Goal: Information Seeking & Learning: Learn about a topic

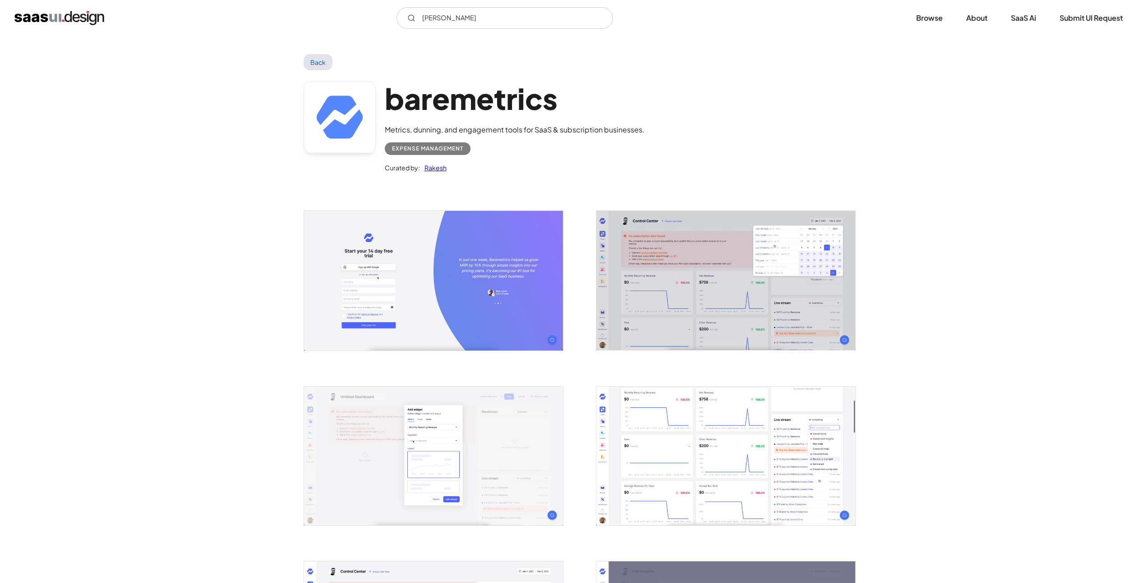
type input "[PERSON_NAME]"
click at [95, 18] on img "home" at bounding box center [59, 18] width 90 height 14
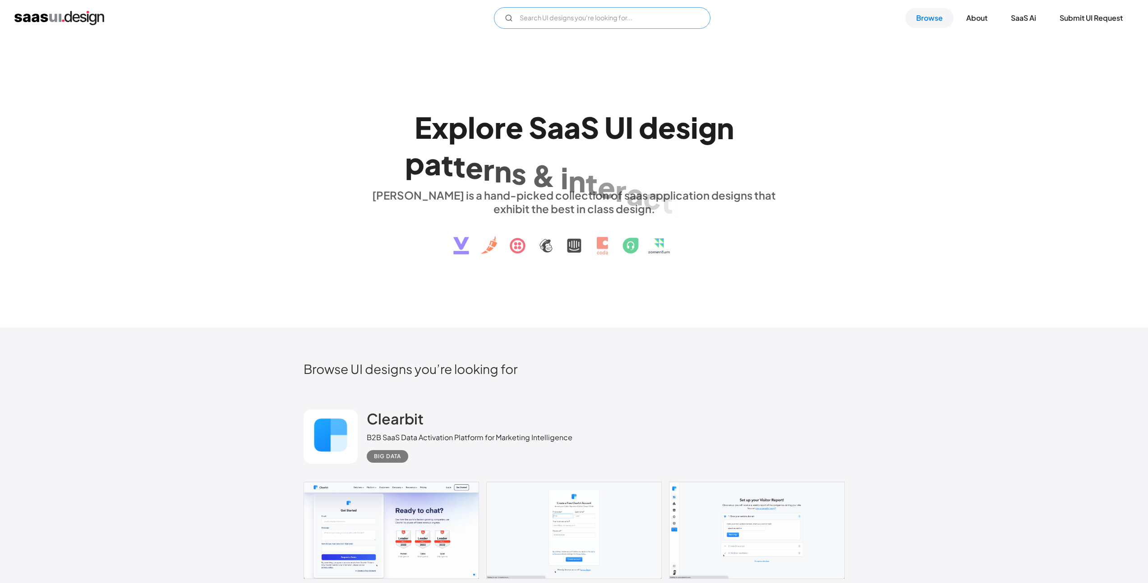
click at [581, 19] on input "Email Form" at bounding box center [602, 18] width 216 height 22
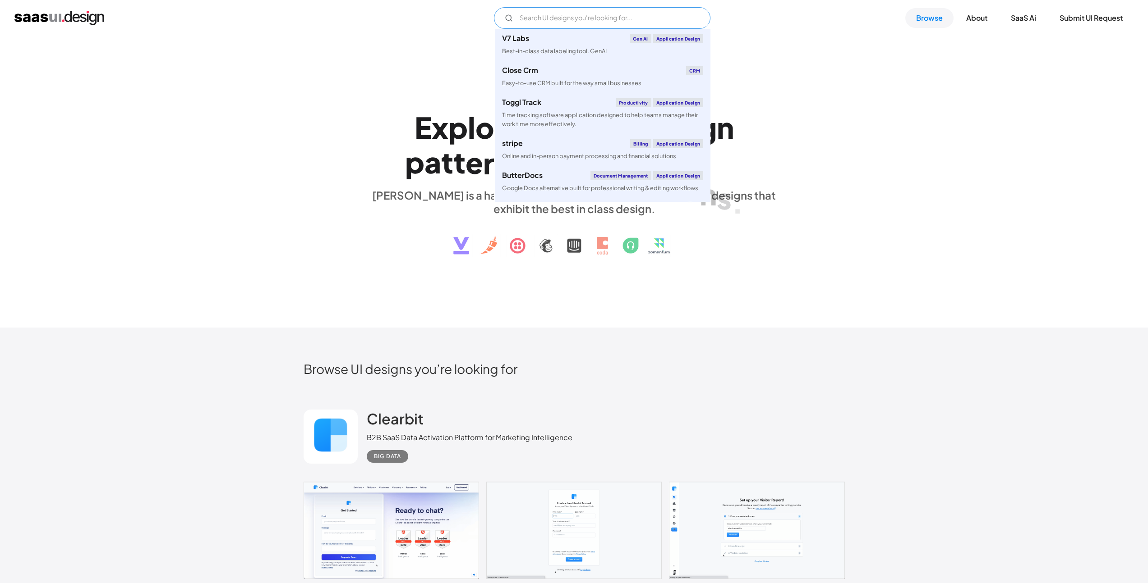
paste input "tijorifinance"
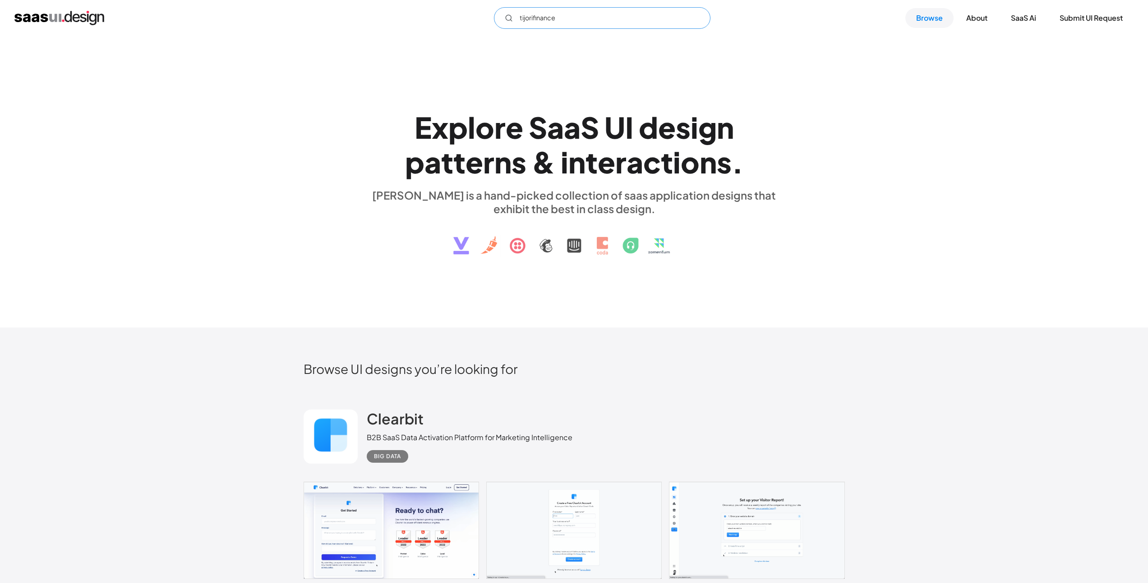
click at [547, 20] on input "tijorifinance" at bounding box center [602, 18] width 216 height 22
click at [571, 18] on input "tijorifinance" at bounding box center [602, 18] width 216 height 22
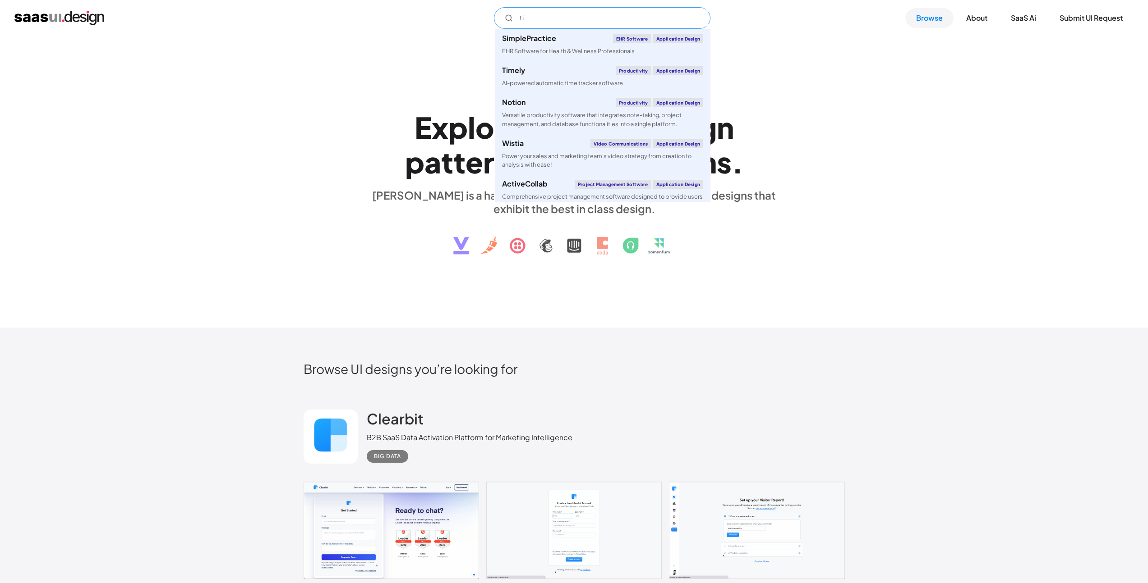
type input "t"
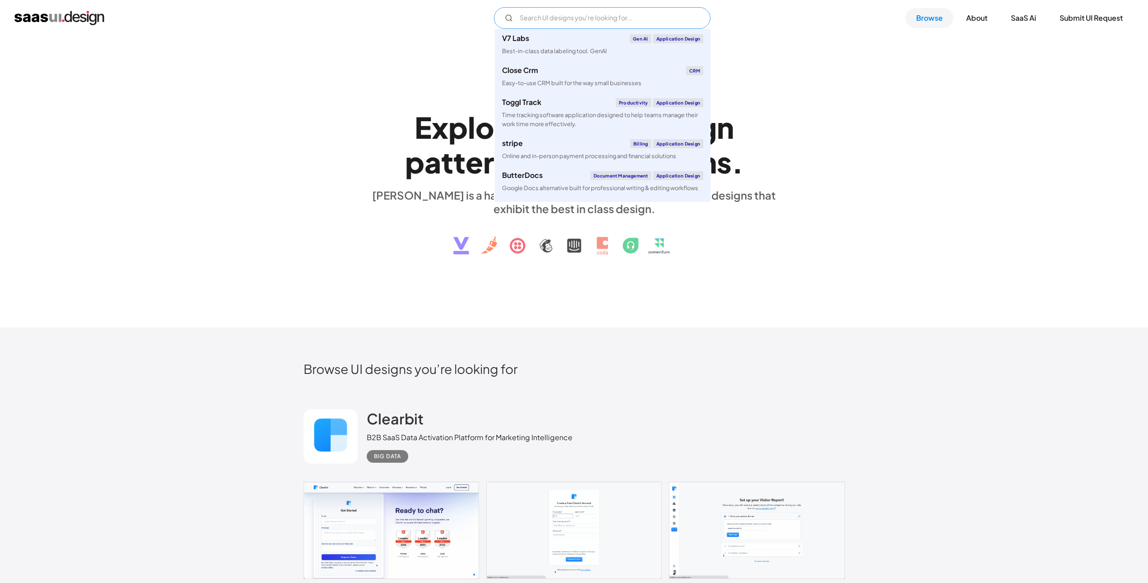
paste input "tijorifinance"
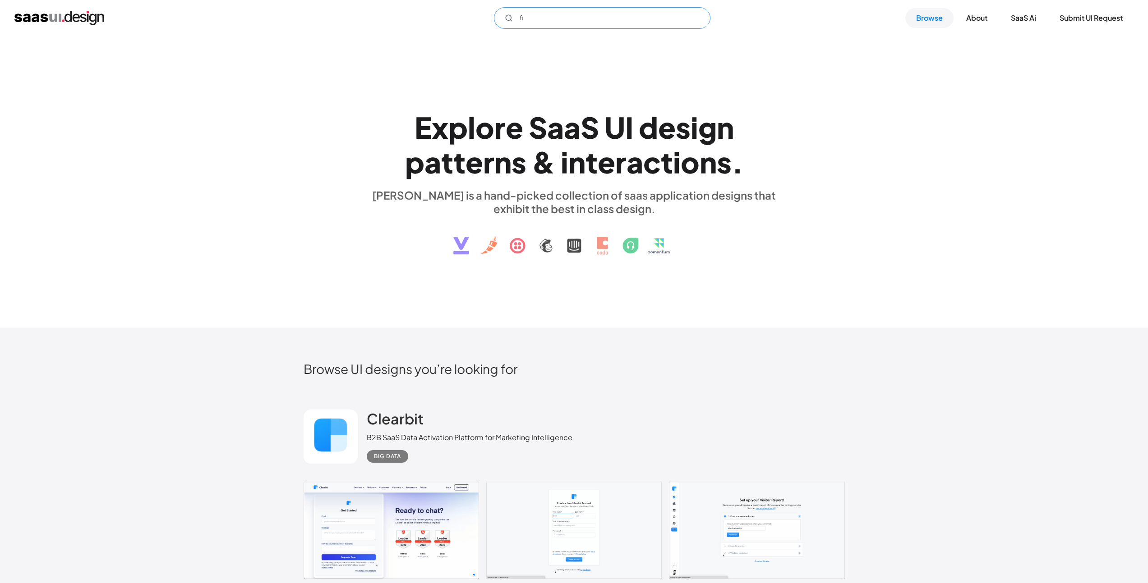
type input "f"
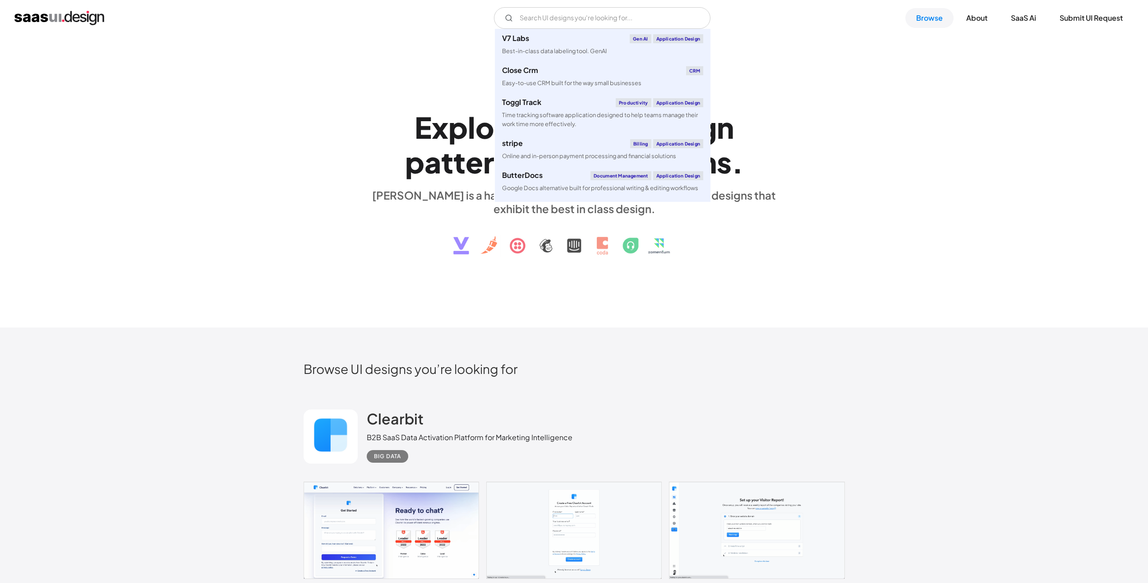
click at [742, 304] on div "E x p l o r e S a a S U I d e s i g n p a t t e r n s & i n t e r a c t i o n s…" at bounding box center [574, 182] width 1148 height 292
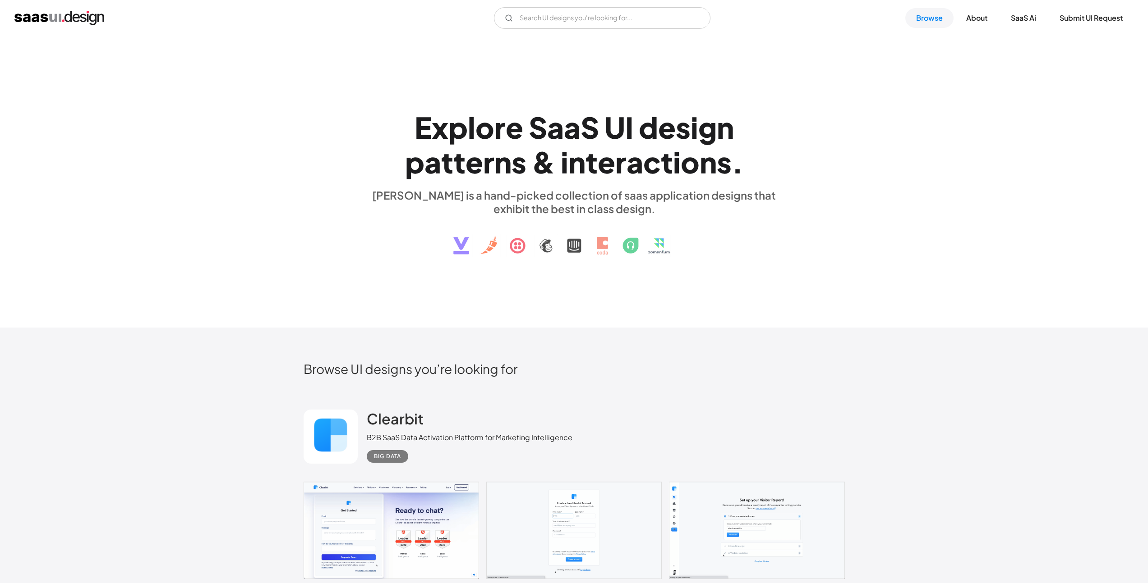
drag, startPoint x: 356, startPoint y: 165, endPoint x: 328, endPoint y: 122, distance: 51.5
click at [336, 140] on div "E x p l o r e S a a S U I d e s i g n p a t t e r n s & i n t e r a c t i o n s…" at bounding box center [574, 182] width 1148 height 292
click at [328, 121] on div "E x p l o r e S a a S U I d e s i g n p a t t e r n s & i n t e r a c t i o n s…" at bounding box center [573, 181] width 541 height 161
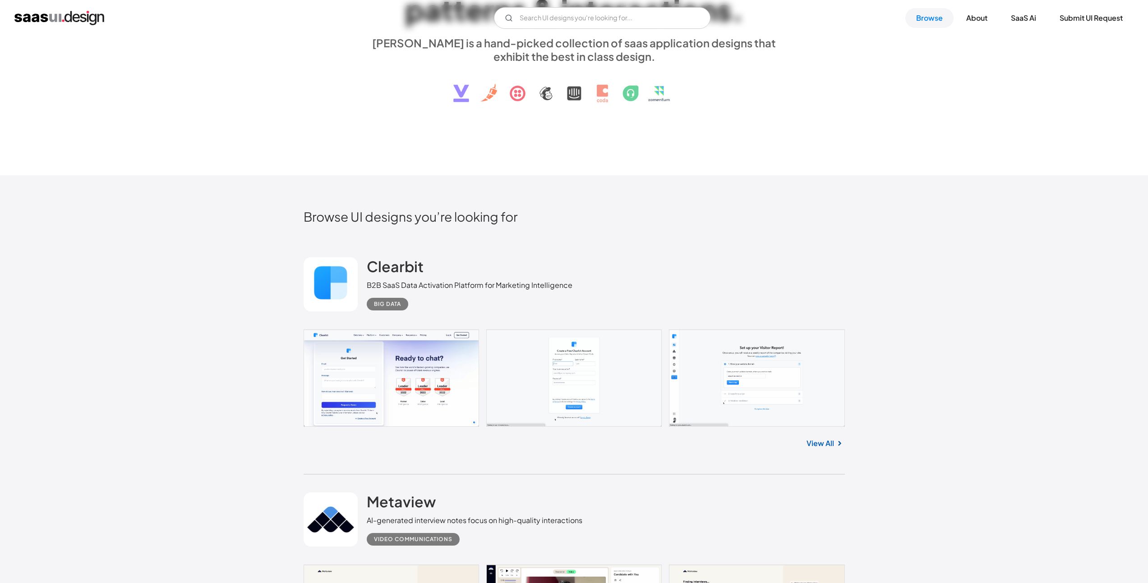
scroll to position [182, 0]
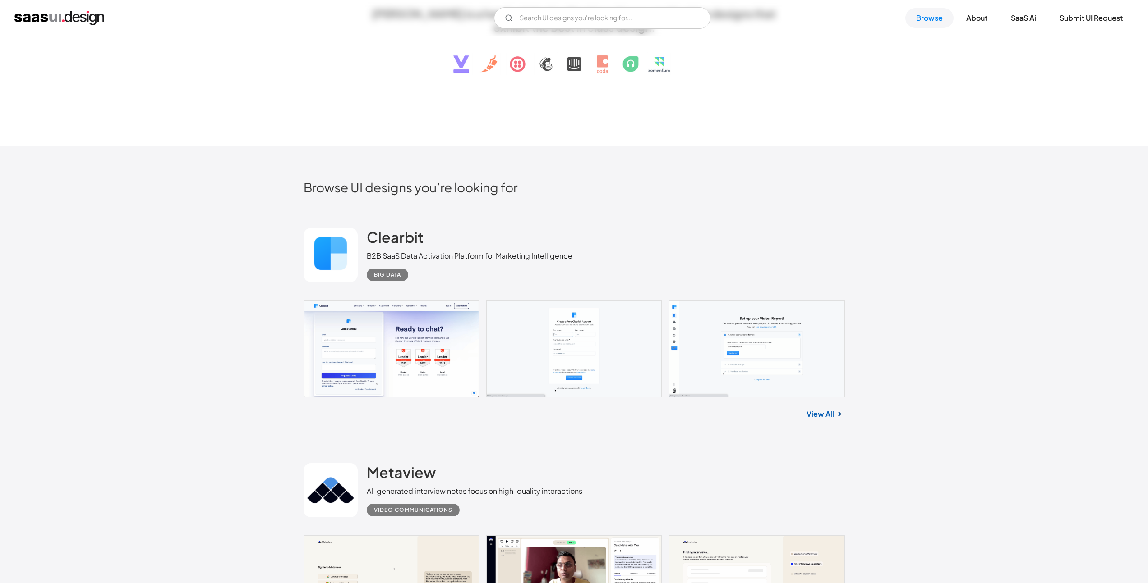
click at [816, 418] on link "View All" at bounding box center [820, 414] width 28 height 11
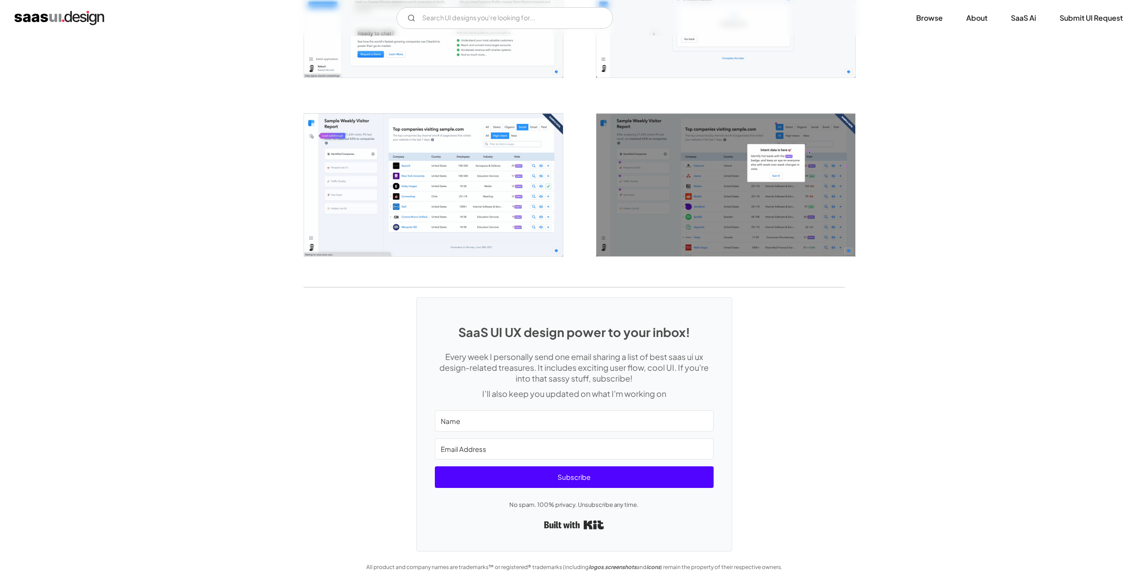
scroll to position [47, 0]
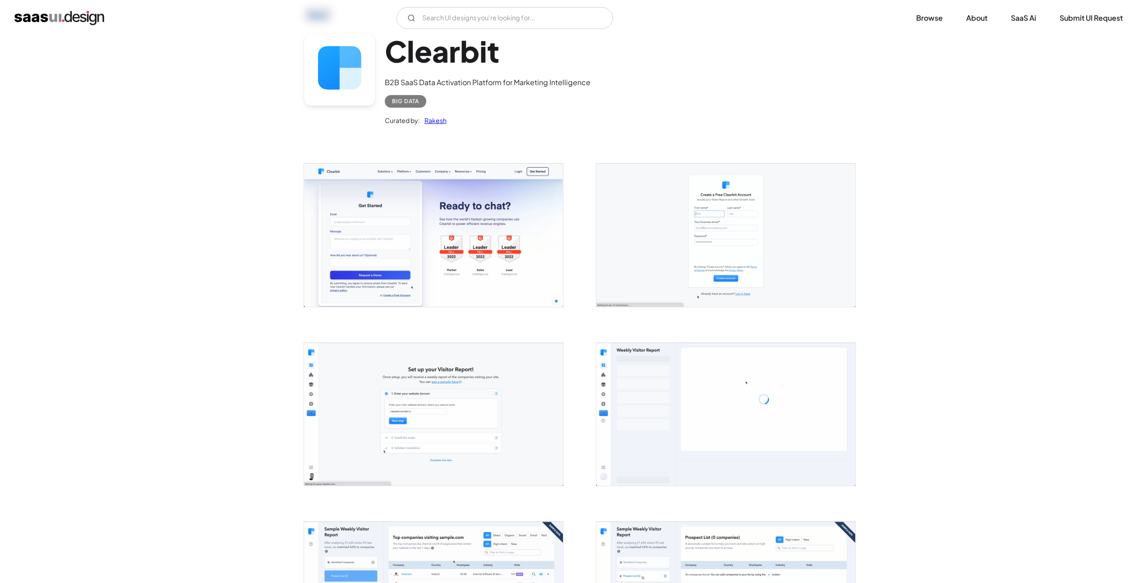
click at [386, 203] on img "open lightbox" at bounding box center [433, 235] width 259 height 143
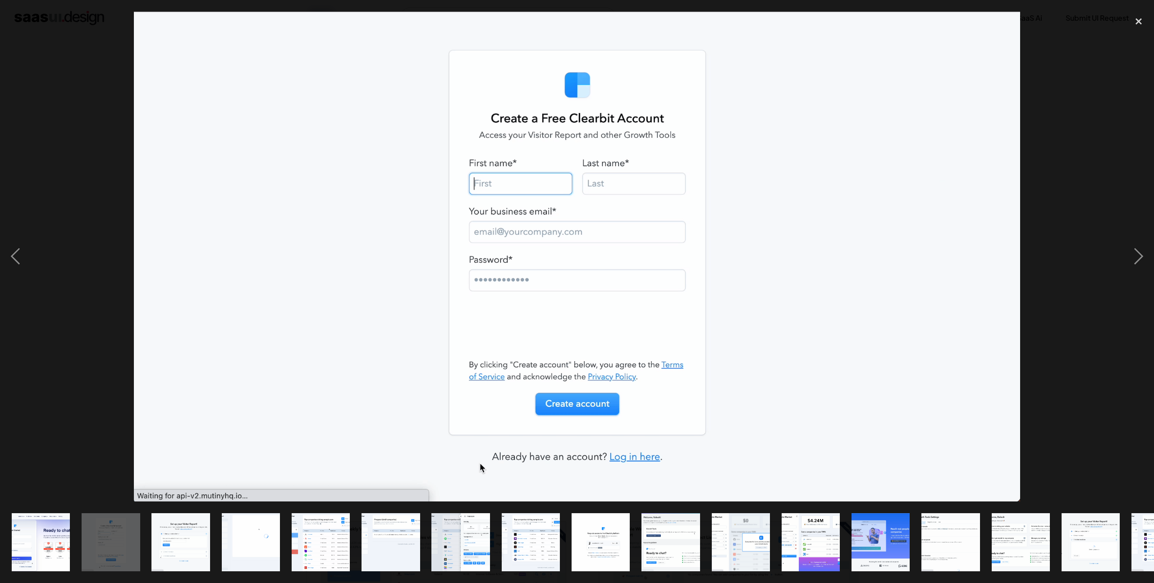
drag, startPoint x: 759, startPoint y: 226, endPoint x: 288, endPoint y: 244, distance: 471.6
click at [364, 267] on div at bounding box center [577, 257] width 1154 height 490
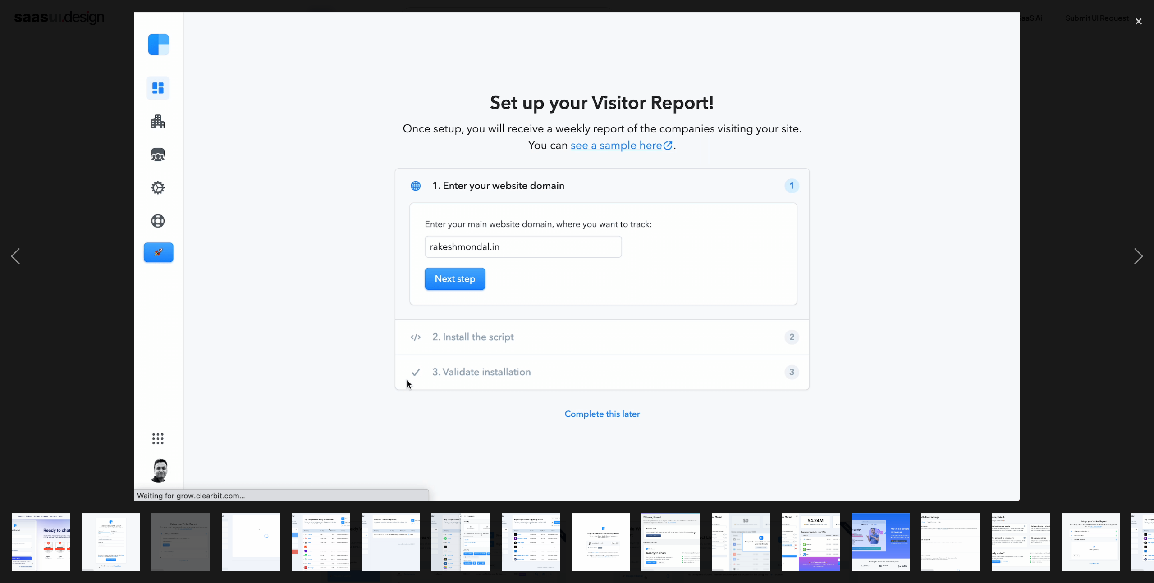
drag, startPoint x: 694, startPoint y: 239, endPoint x: 289, endPoint y: 215, distance: 405.7
click at [323, 219] on div at bounding box center [577, 257] width 1154 height 490
click at [439, 326] on div at bounding box center [577, 257] width 1154 height 490
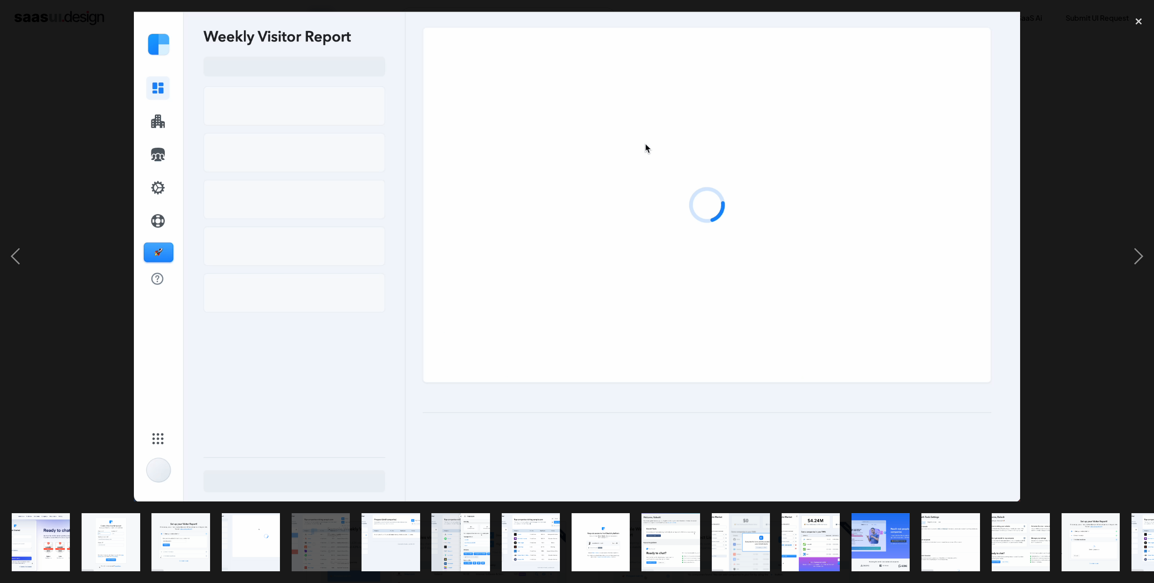
drag, startPoint x: 717, startPoint y: 254, endPoint x: 465, endPoint y: 250, distance: 252.1
click at [465, 250] on div at bounding box center [577, 257] width 1154 height 490
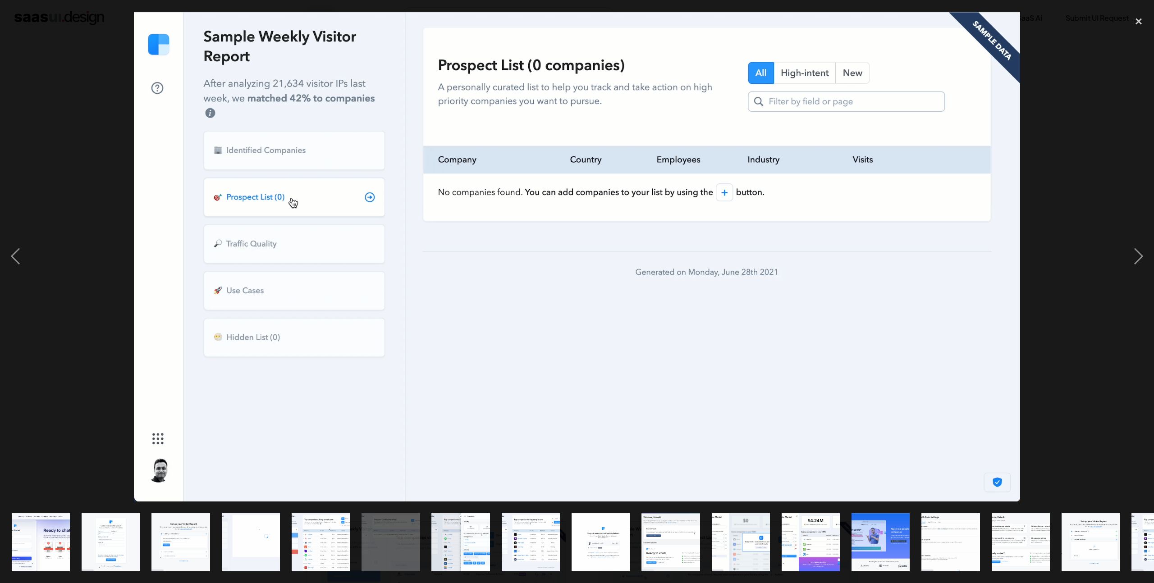
drag, startPoint x: 621, startPoint y: 293, endPoint x: 435, endPoint y: 296, distance: 186.3
click at [435, 296] on div at bounding box center [577, 257] width 1154 height 490
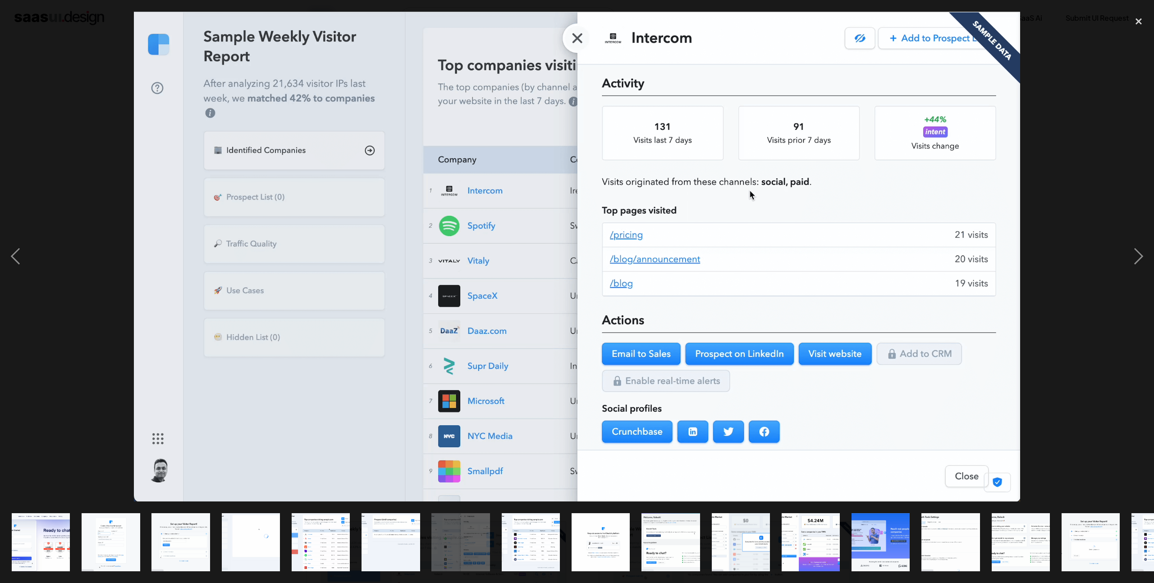
drag, startPoint x: 503, startPoint y: 289, endPoint x: 433, endPoint y: 286, distance: 70.0
click at [452, 286] on div at bounding box center [577, 257] width 1154 height 490
click at [468, 288] on div at bounding box center [577, 257] width 1154 height 490
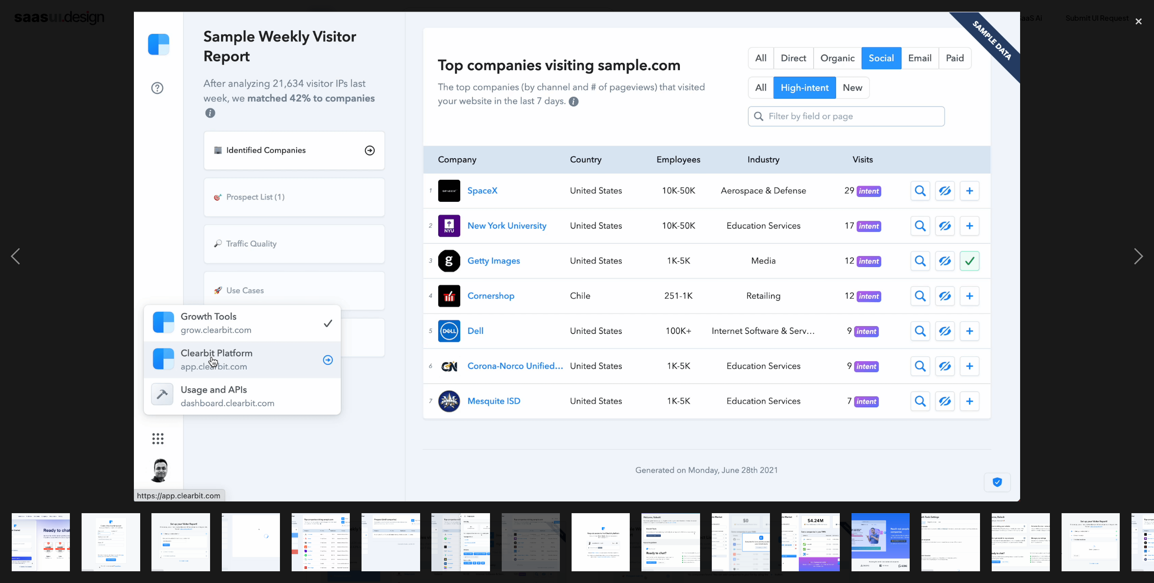
click at [418, 293] on div at bounding box center [577, 257] width 1154 height 490
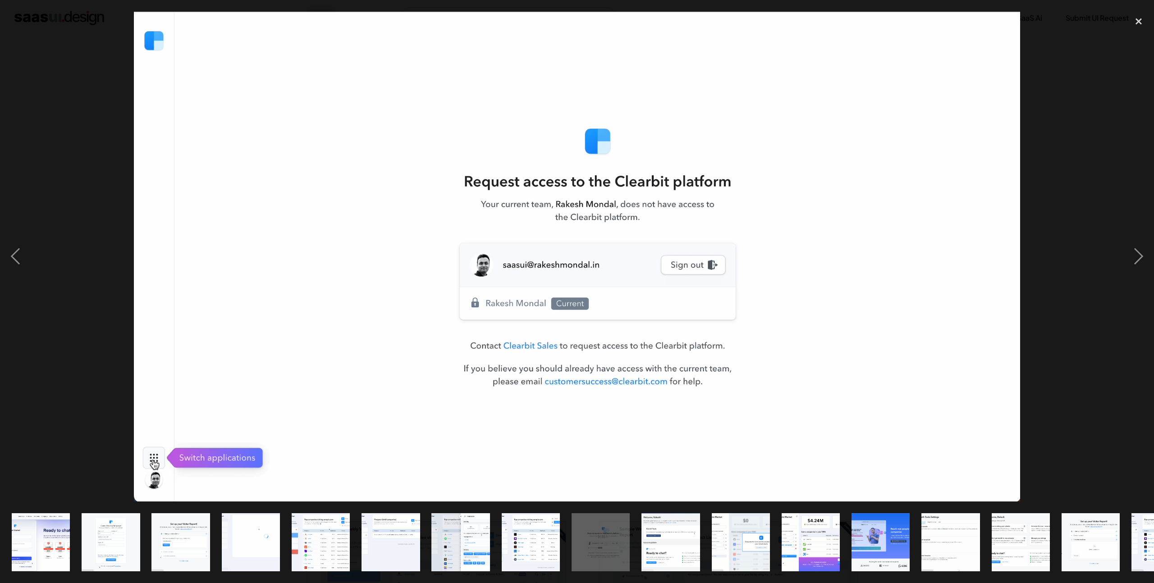
drag, startPoint x: 519, startPoint y: 290, endPoint x: 357, endPoint y: 293, distance: 161.9
click at [357, 293] on img at bounding box center [577, 257] width 886 height 490
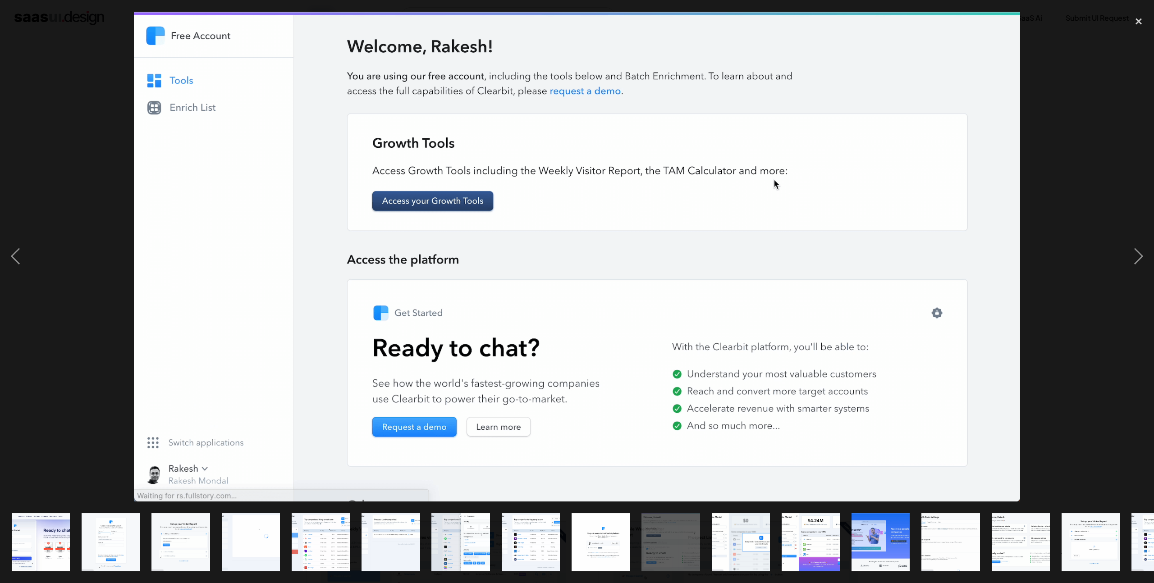
drag, startPoint x: 453, startPoint y: 289, endPoint x: 382, endPoint y: 289, distance: 70.8
click at [382, 289] on img at bounding box center [577, 257] width 886 height 490
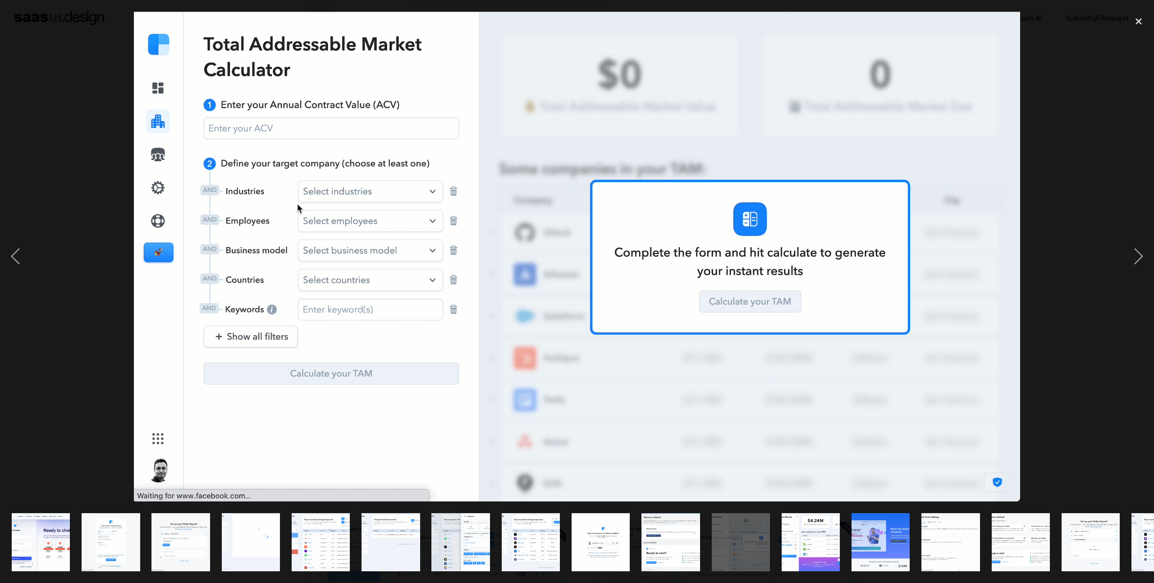
click at [368, 289] on img at bounding box center [577, 257] width 886 height 490
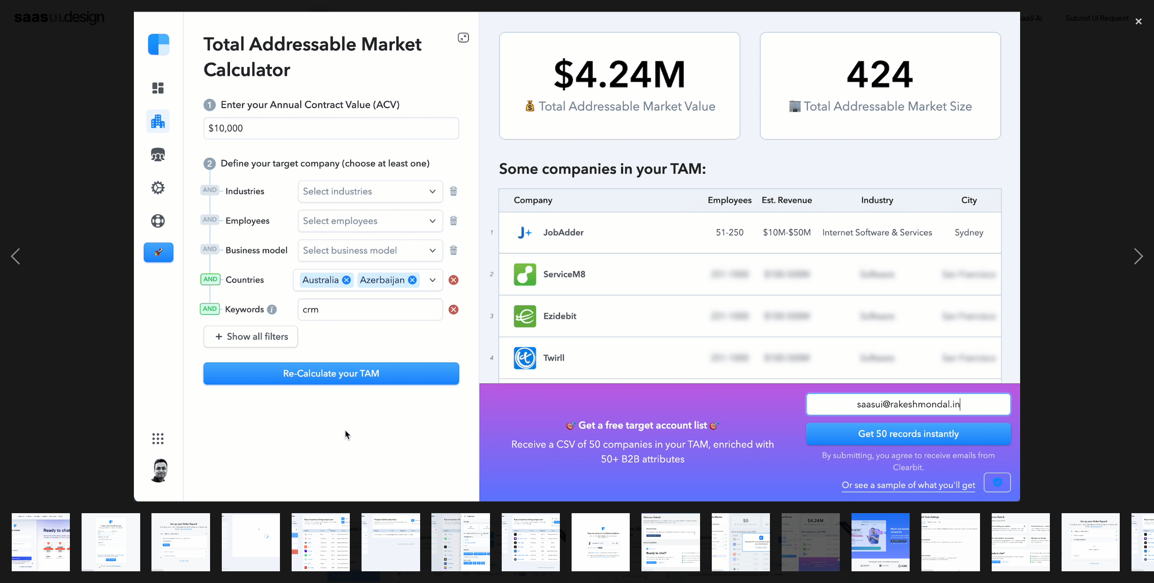
click at [368, 289] on img at bounding box center [577, 257] width 886 height 490
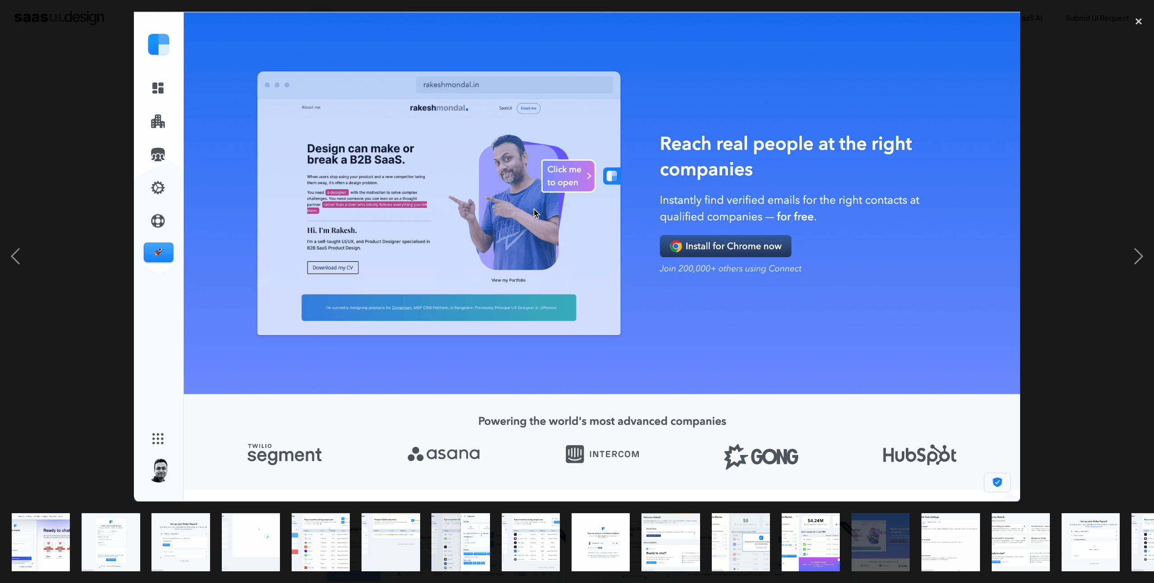
click at [368, 289] on img at bounding box center [577, 257] width 886 height 490
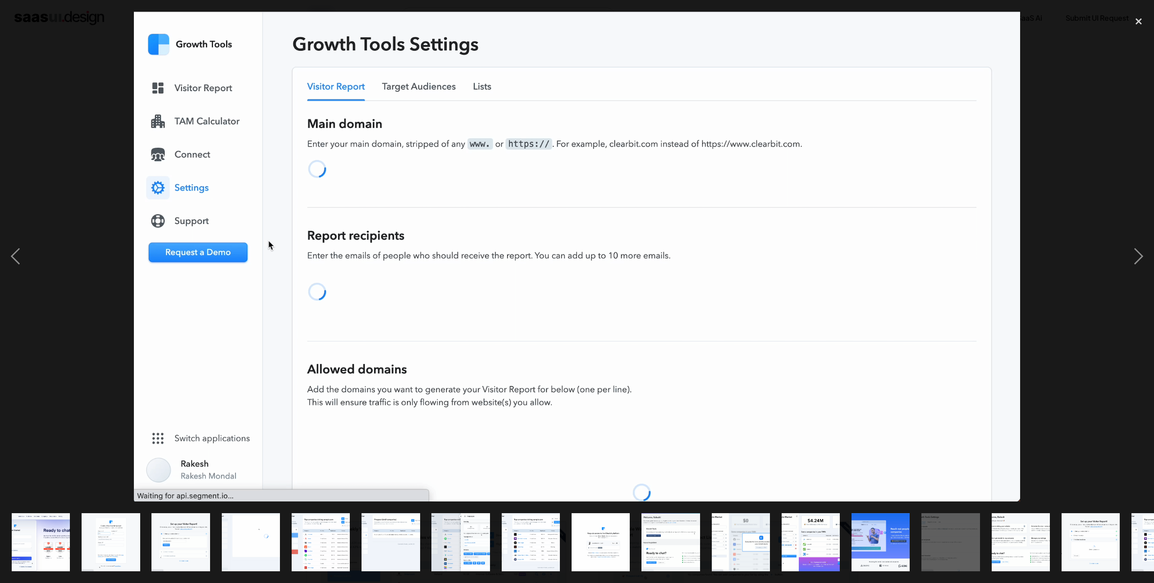
click at [368, 289] on img at bounding box center [577, 257] width 886 height 490
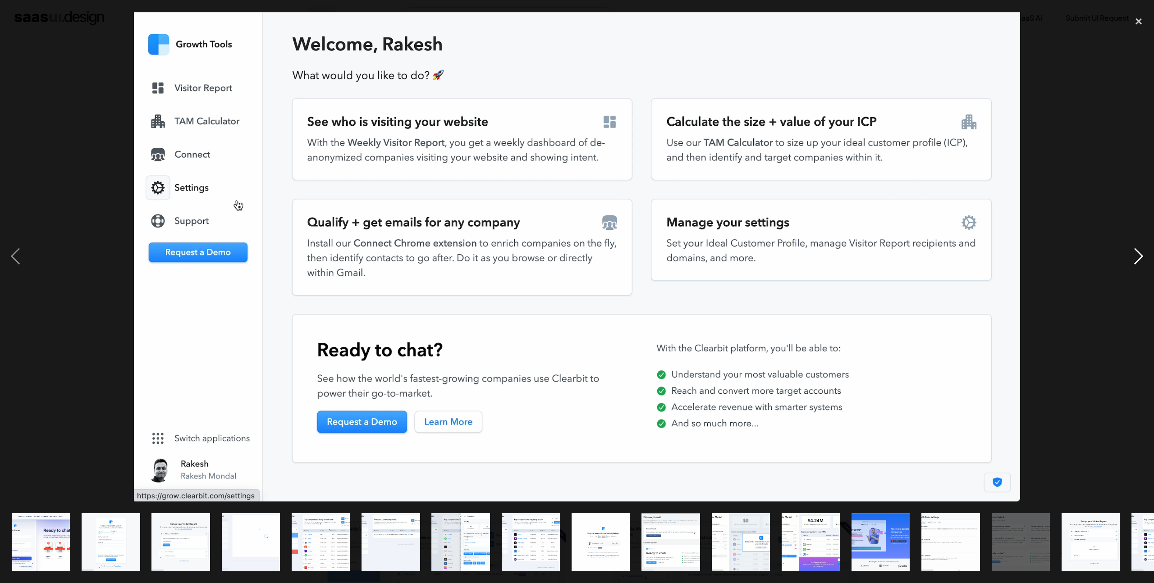
click at [1139, 119] on div "next image" at bounding box center [1139, 257] width 31 height 490
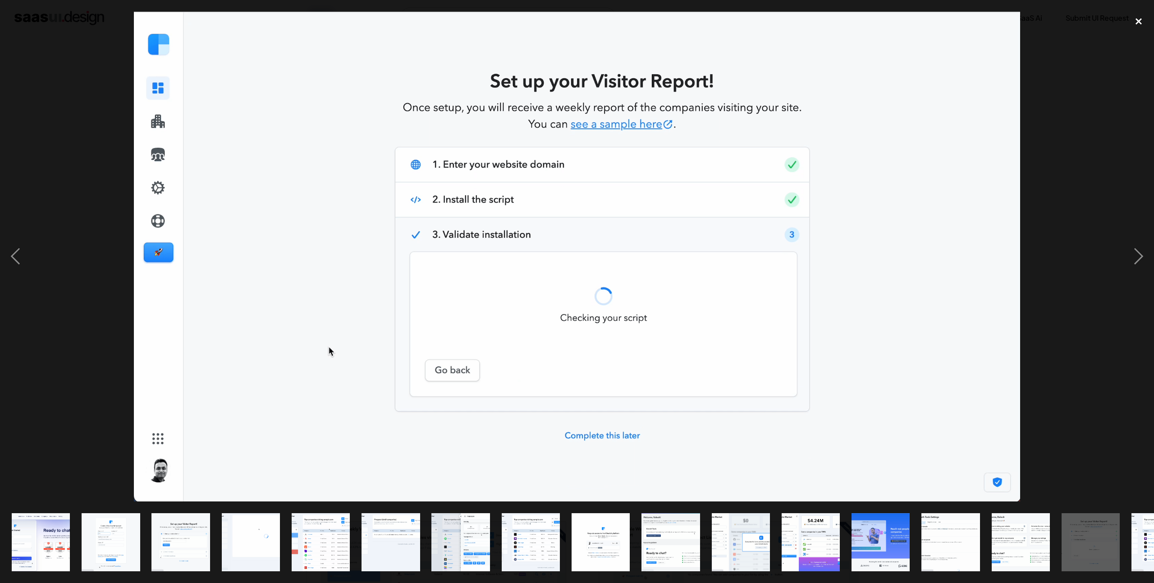
click at [1139, 21] on div "close lightbox" at bounding box center [1139, 22] width 31 height 20
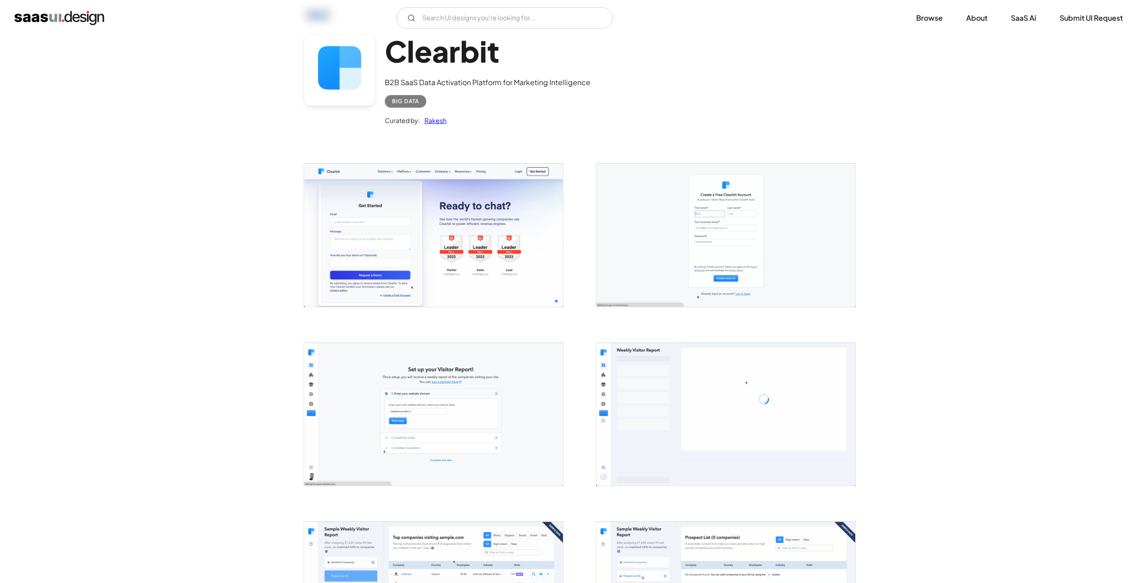
click at [99, 20] on img "home" at bounding box center [59, 18] width 90 height 14
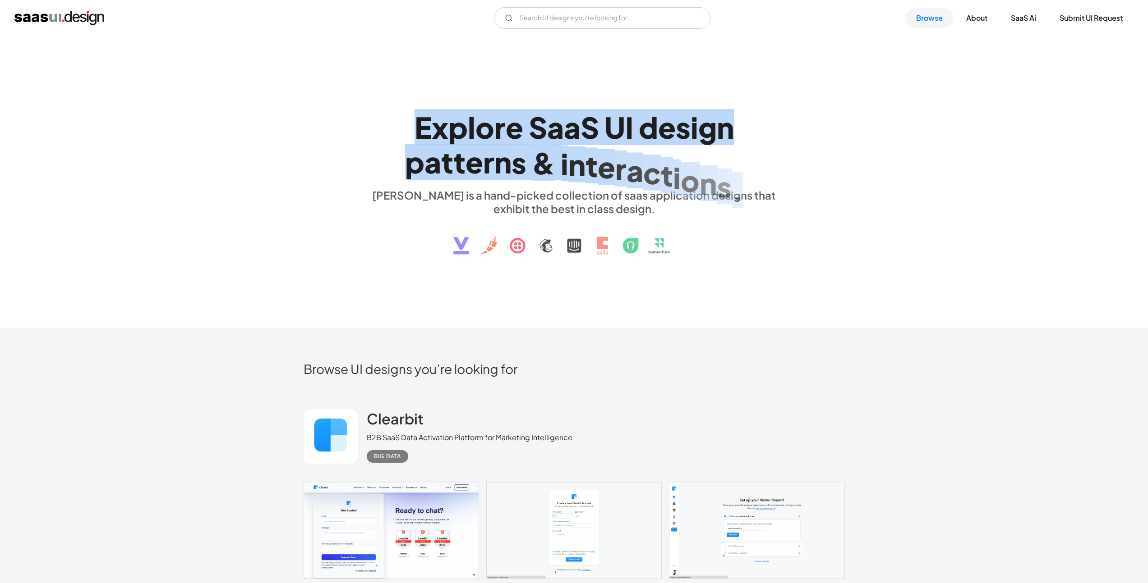
drag, startPoint x: 367, startPoint y: 127, endPoint x: 697, endPoint y: 290, distance: 367.8
click at [659, 286] on div "E x p l o r e S a a S U I d e s i g n p a t t e r n s & i n t e r a c t i o n s…" at bounding box center [574, 182] width 1148 height 292
click at [711, 288] on div "E x p l o r e S a a S U I d e s i g n p a t t e r n s & i n t e r a c t i o n s…" at bounding box center [574, 182] width 1148 height 292
drag, startPoint x: 702, startPoint y: 271, endPoint x: 317, endPoint y: 95, distance: 423.7
click at [317, 95] on div "E x p l o r e S a a S U I d e s i g n p a t t e r n s & i n t e r a c t i o n s…" at bounding box center [574, 182] width 1148 height 292
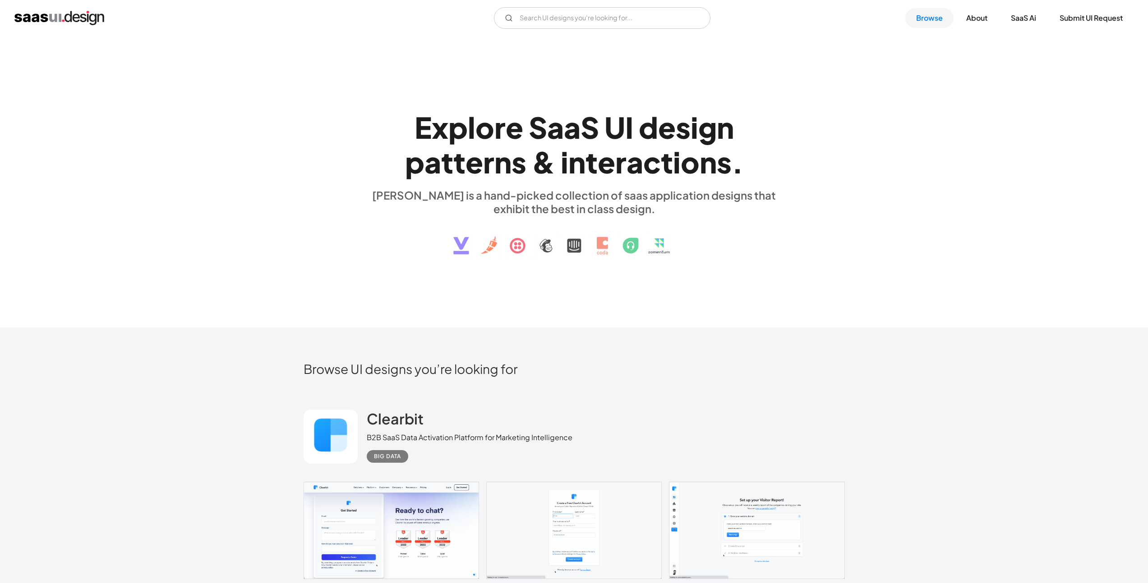
click at [312, 94] on div "E x p l o r e S a a S U I d e s i g n p a t t e r n s & i n t e r a c t i o n s…" at bounding box center [574, 182] width 1148 height 292
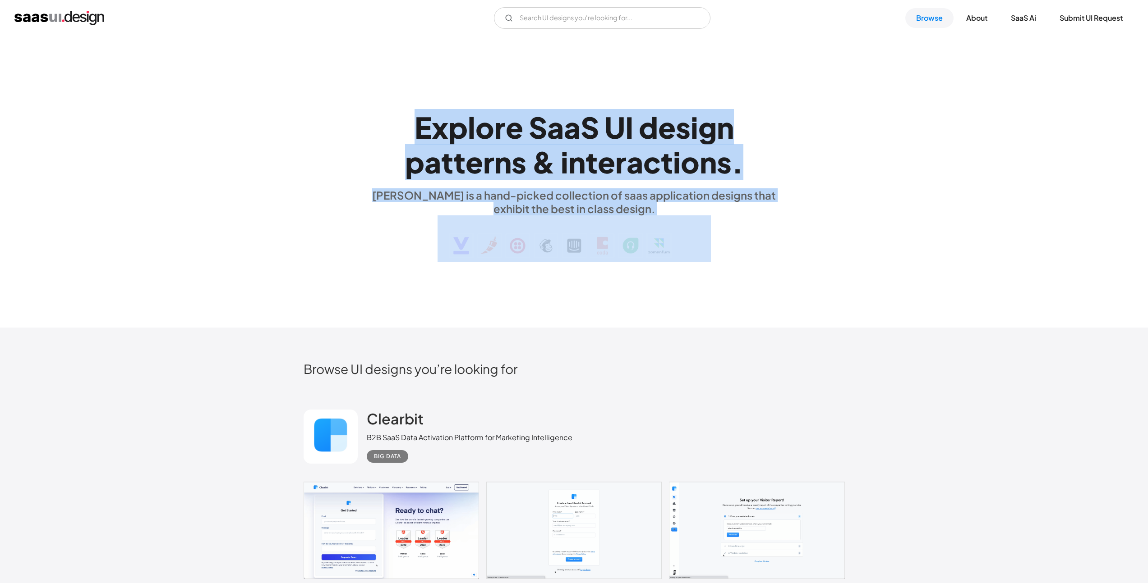
drag, startPoint x: 312, startPoint y: 94, endPoint x: 606, endPoint y: 303, distance: 360.6
click at [571, 293] on div "E x p l o r e S a a S U I d e s i g n p a t t e r n s & i n t e r a c t i o n s…" at bounding box center [574, 182] width 1148 height 292
click at [630, 306] on div "E x p l o r e S a a S U I d e s i g n p a t t e r n s & i n t e r a c t i o n s…" at bounding box center [574, 182] width 1148 height 292
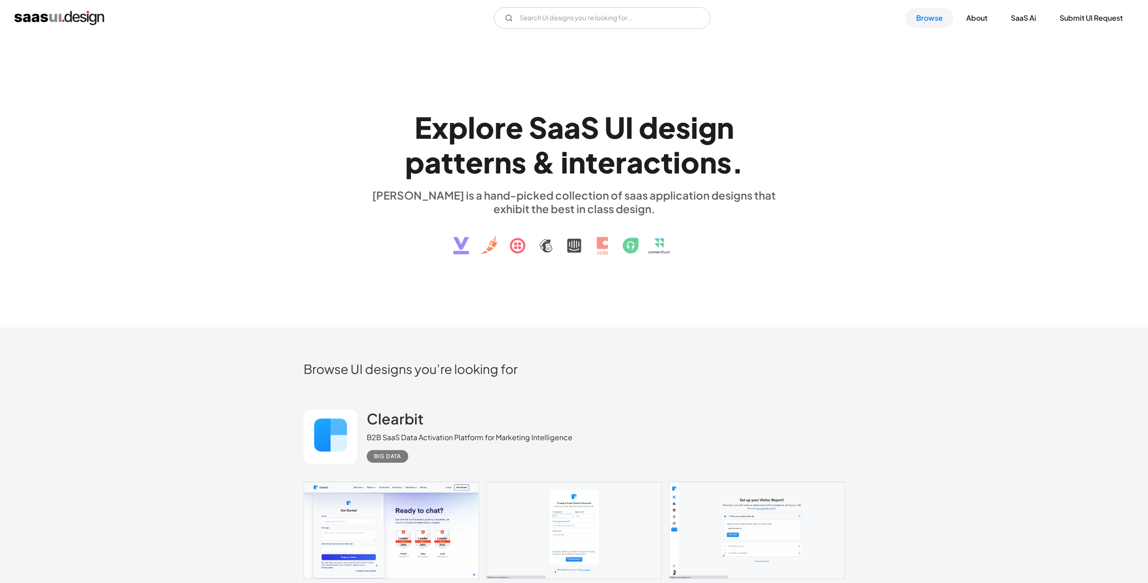
click at [916, 190] on div "E x p l o r e S a a S U I d e s i g n p a t t e r n s & i n t e r a c t i o n s…" at bounding box center [574, 182] width 1148 height 292
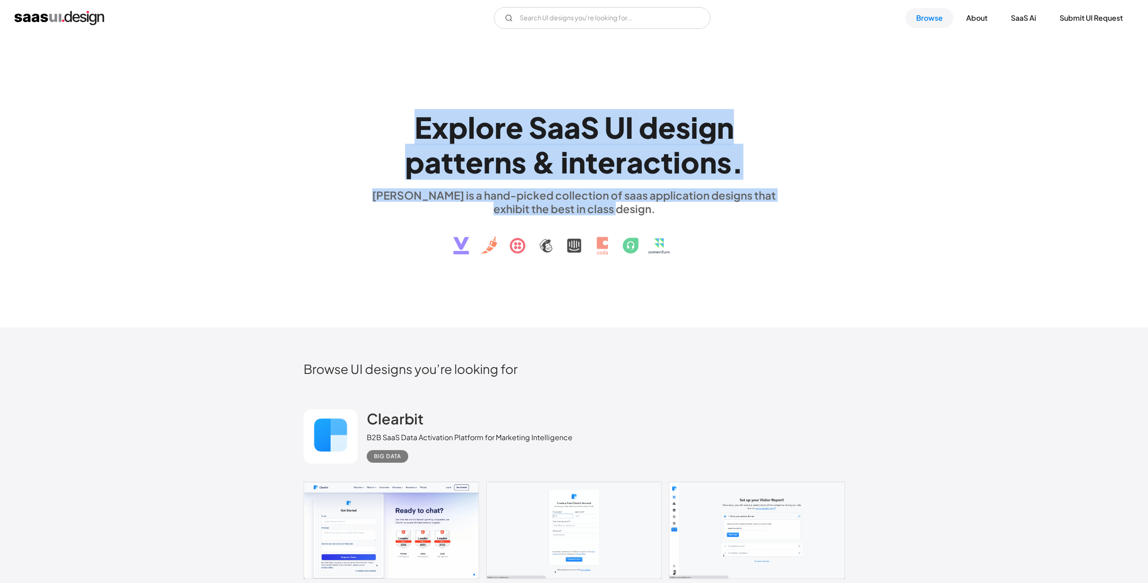
drag, startPoint x: 846, startPoint y: 230, endPoint x: 335, endPoint y: 82, distance: 532.2
click at [348, 82] on div "E x p l o r e S a a S U I d e s i g n p a t t e r n s & i n t e r a c t i o n s…" at bounding box center [574, 182] width 1148 height 292
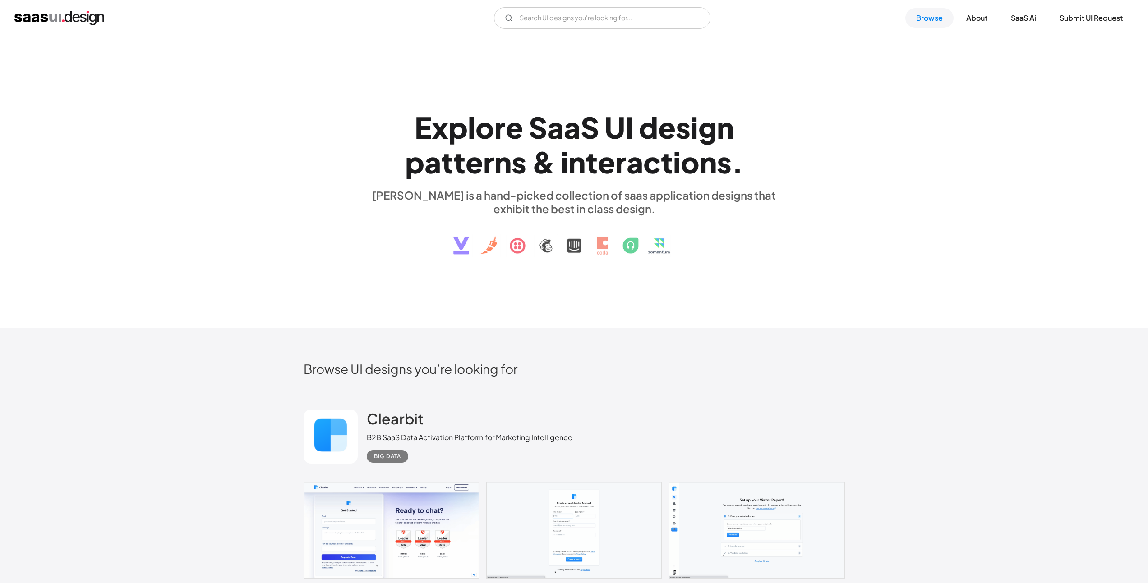
click at [321, 84] on div "E x p l o r e S a a S U I d e s i g n p a t t e r n s & i n t e r a c t i o n s…" at bounding box center [574, 182] width 1148 height 292
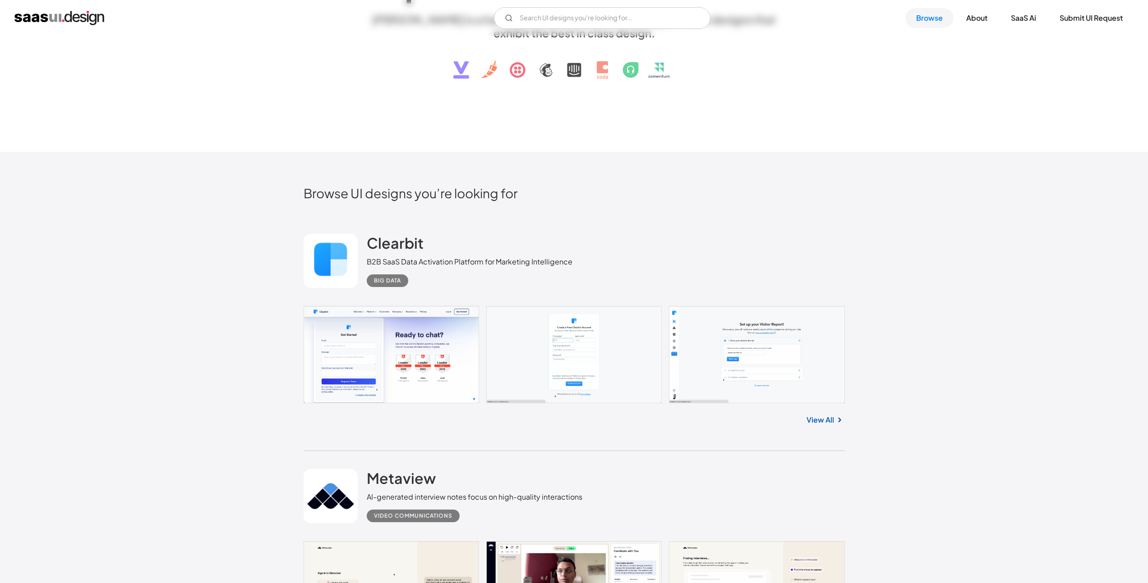
scroll to position [176, 0]
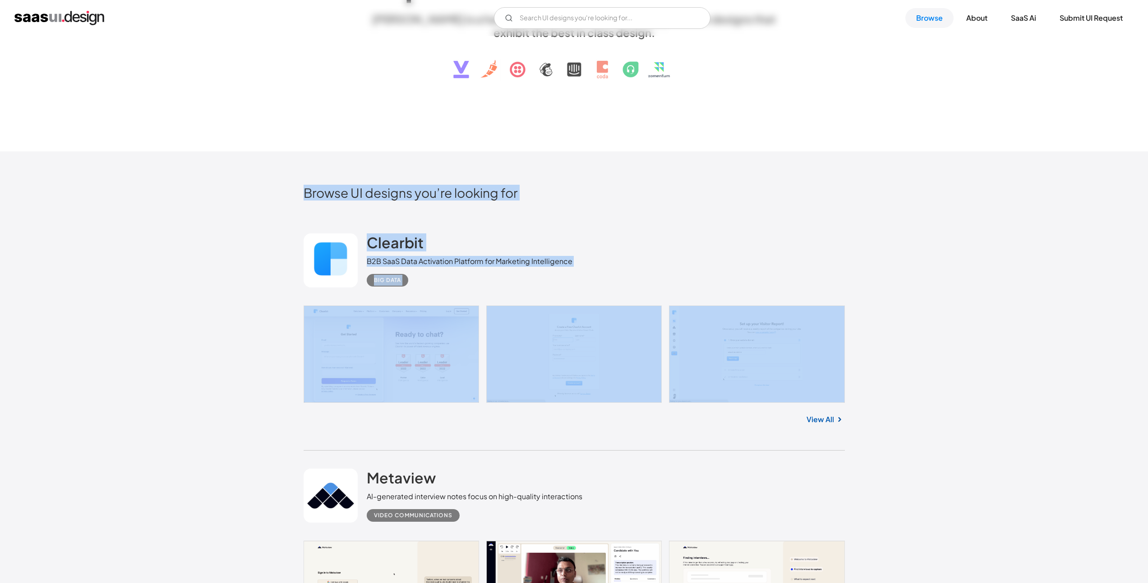
drag, startPoint x: 265, startPoint y: 180, endPoint x: 896, endPoint y: 408, distance: 670.5
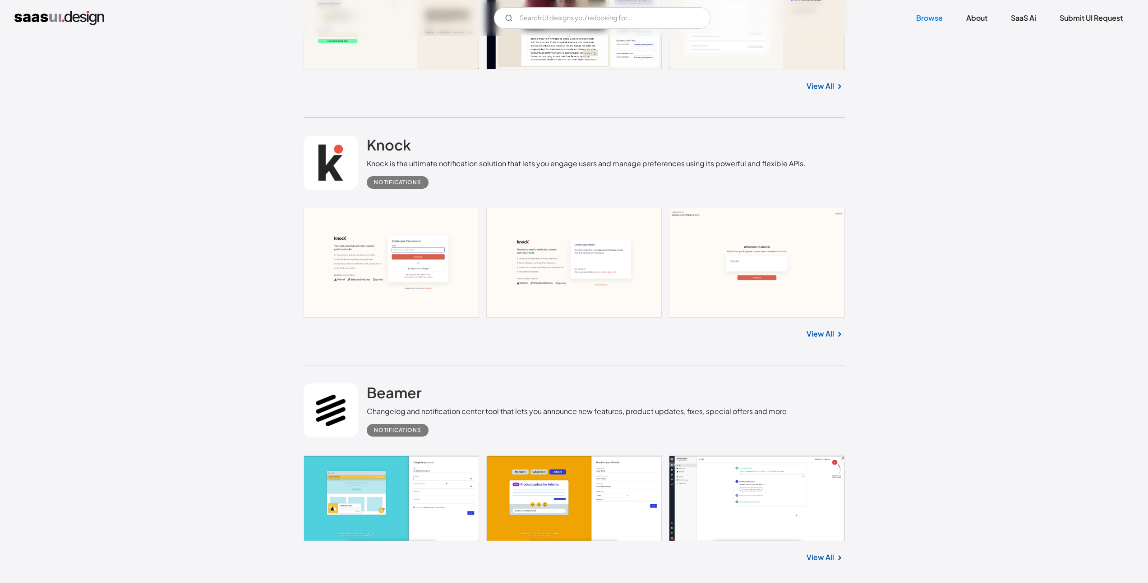
scroll to position [792, 0]
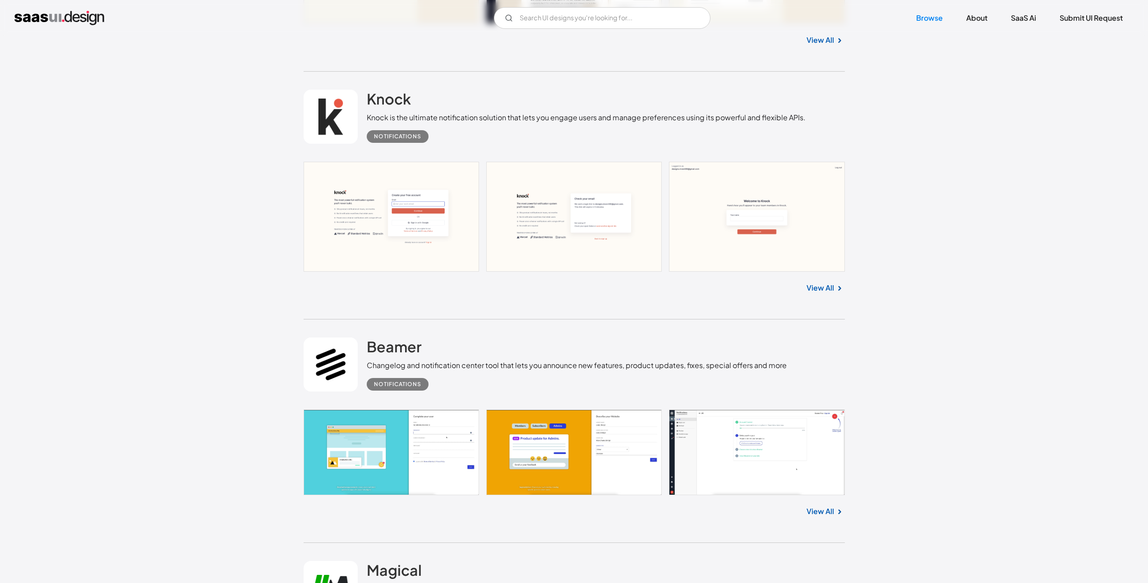
click at [830, 287] on link "View All" at bounding box center [820, 288] width 28 height 11
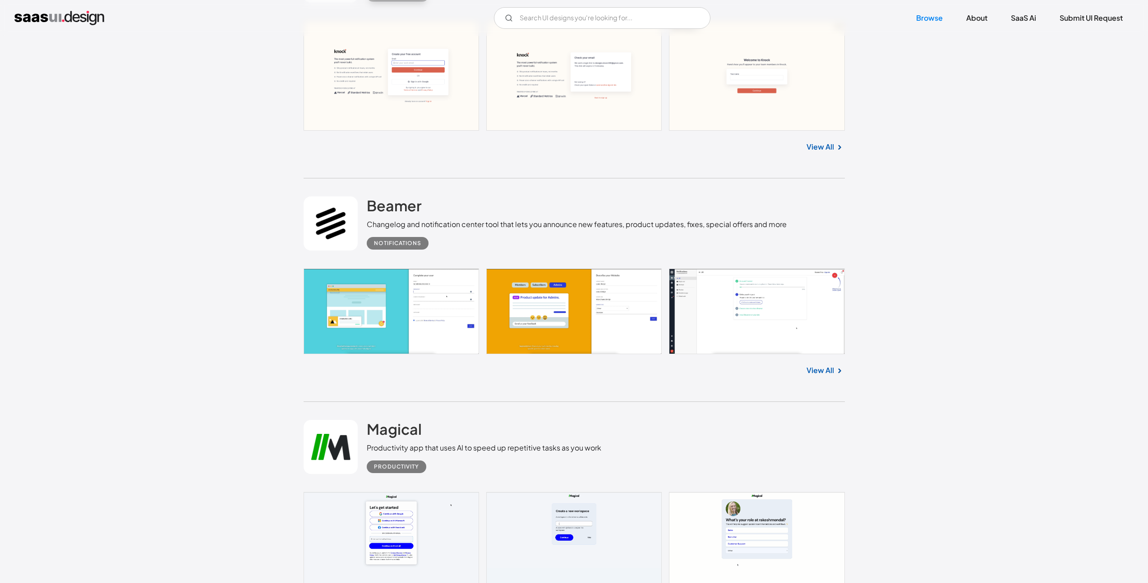
scroll to position [991, 0]
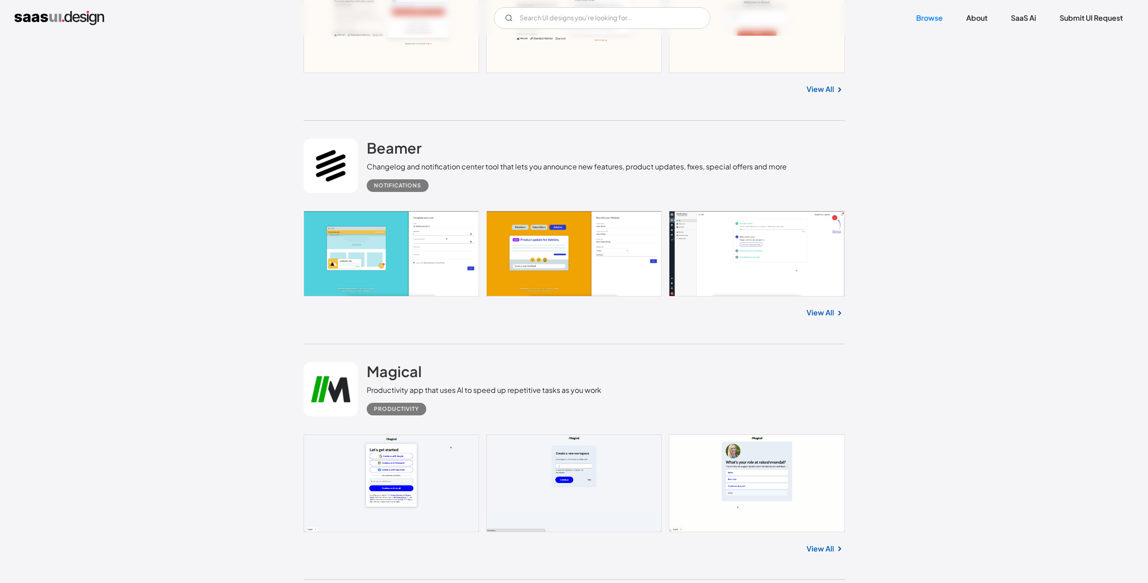
click at [828, 315] on link "View All" at bounding box center [820, 313] width 28 height 11
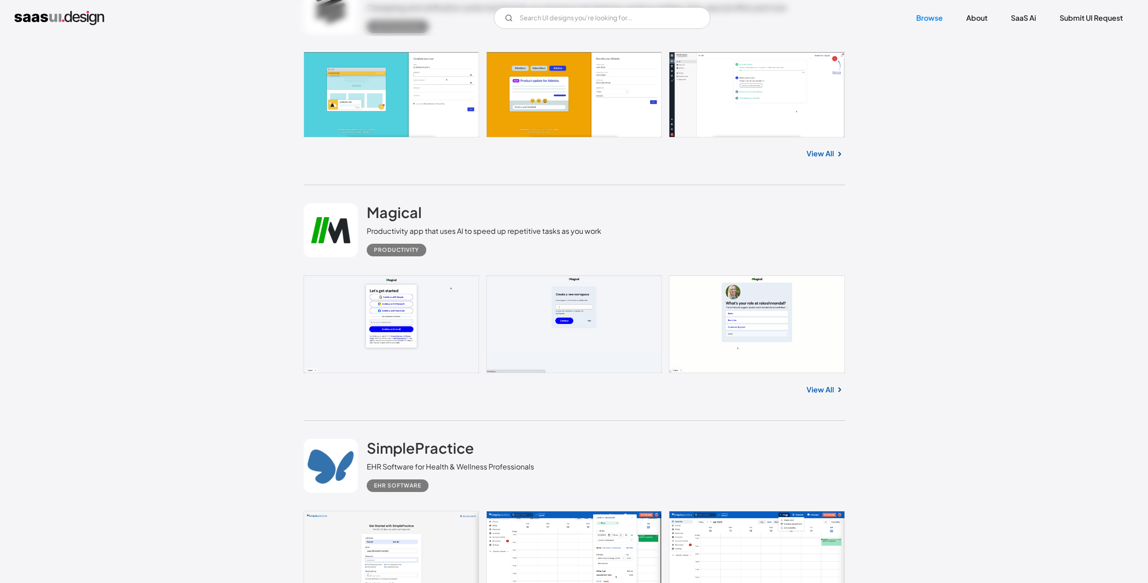
click at [822, 392] on link "View All" at bounding box center [820, 390] width 28 height 11
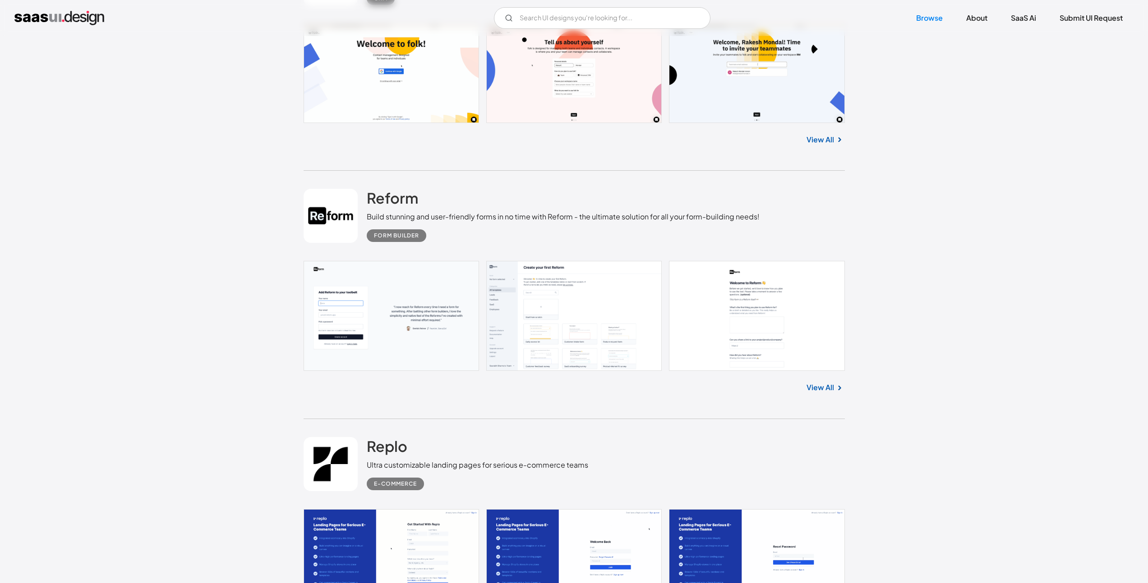
scroll to position [2899, 0]
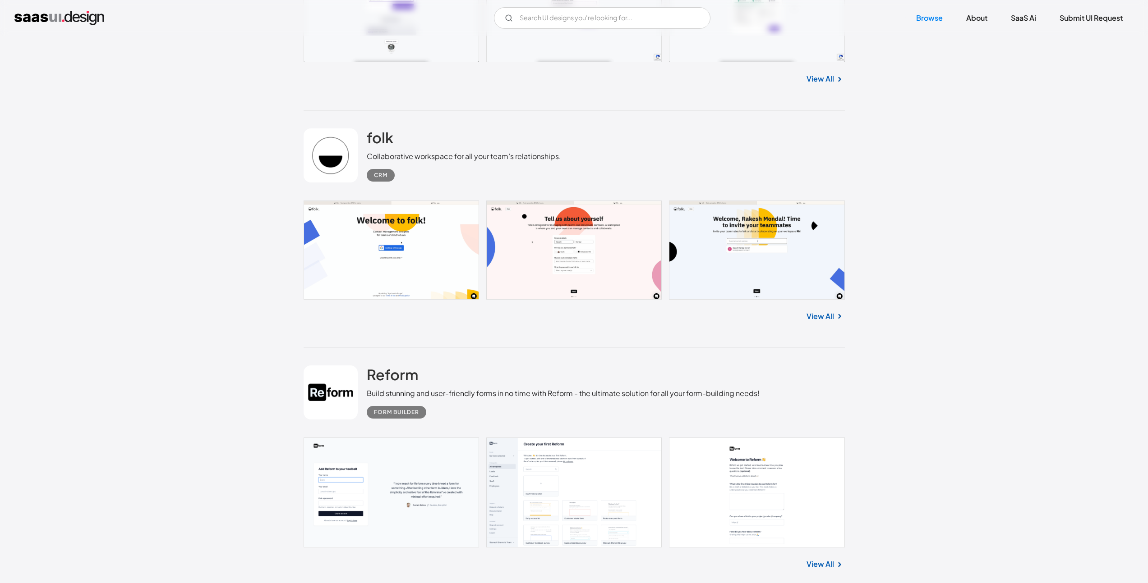
click at [818, 316] on link "View All" at bounding box center [820, 316] width 28 height 11
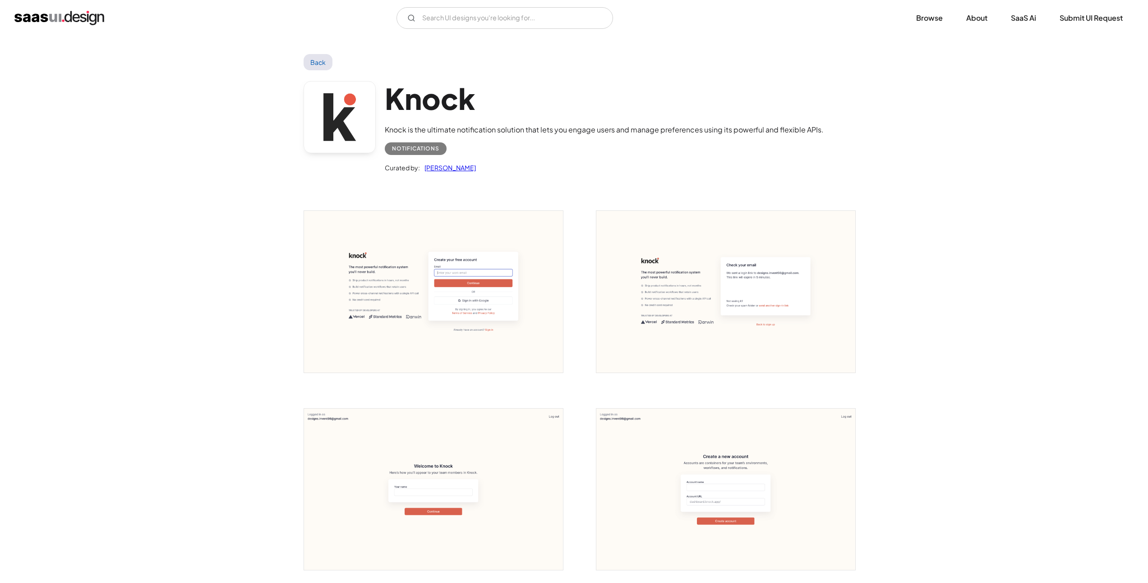
click at [468, 284] on img "open lightbox" at bounding box center [433, 292] width 259 height 162
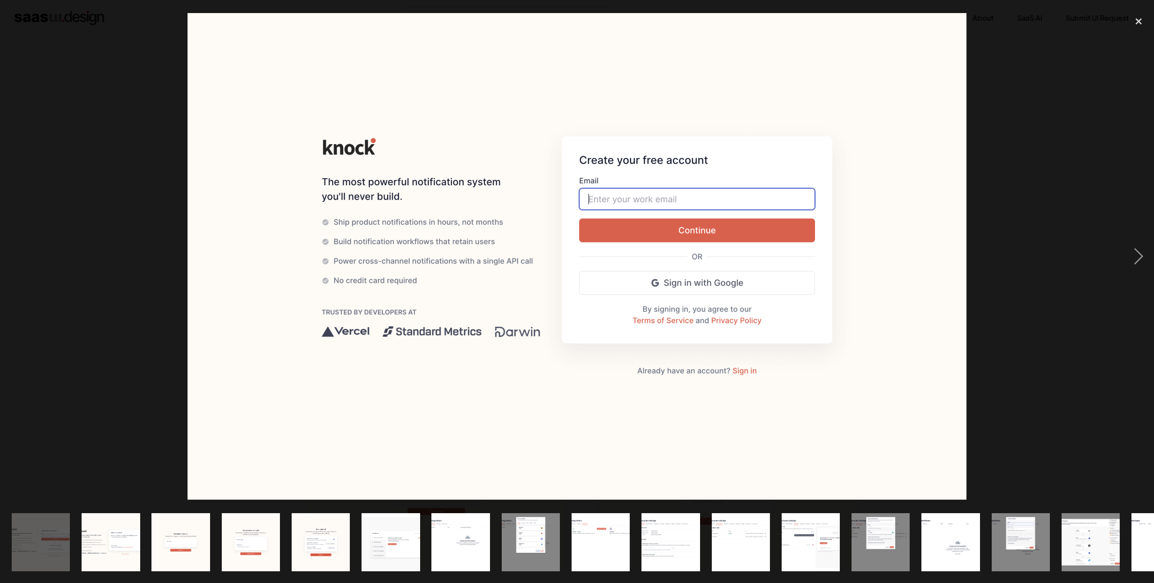
click at [618, 260] on img at bounding box center [578, 256] width 780 height 487
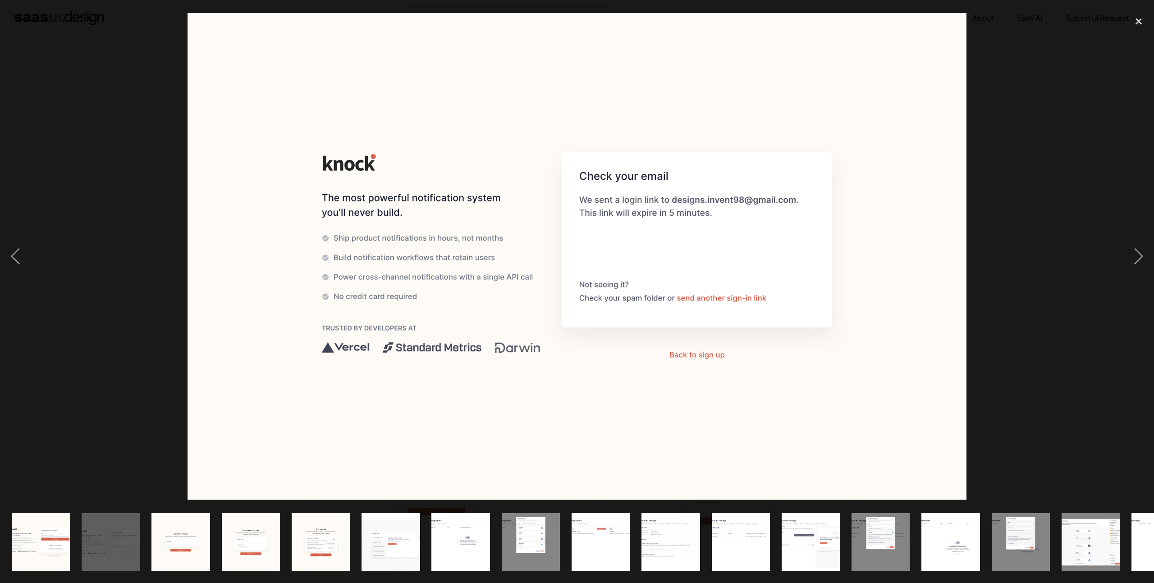
click at [618, 260] on img at bounding box center [578, 256] width 780 height 487
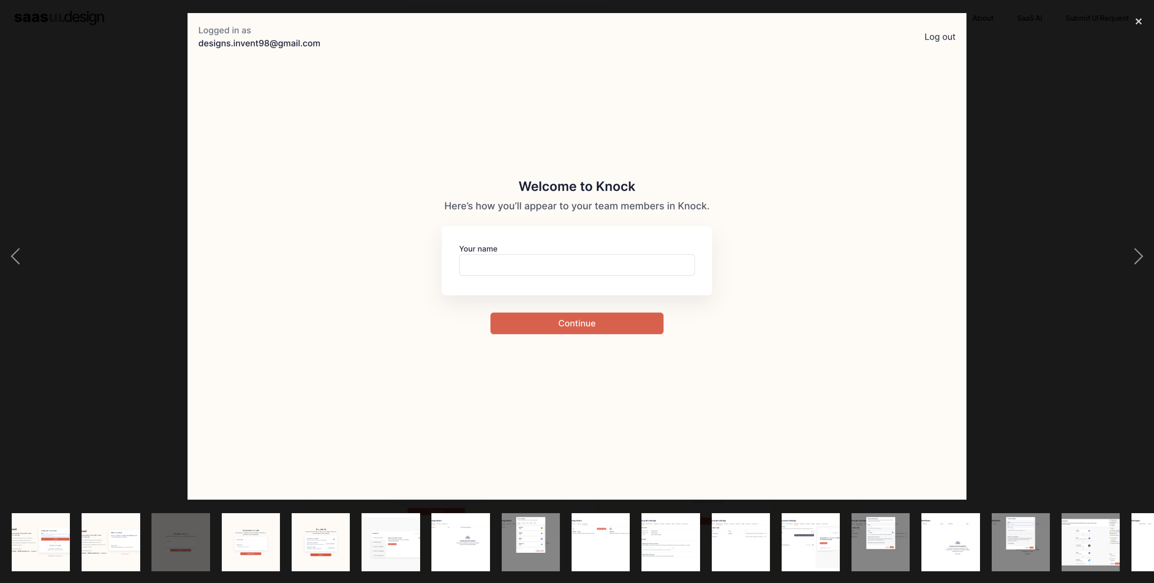
click at [618, 260] on img at bounding box center [578, 256] width 780 height 487
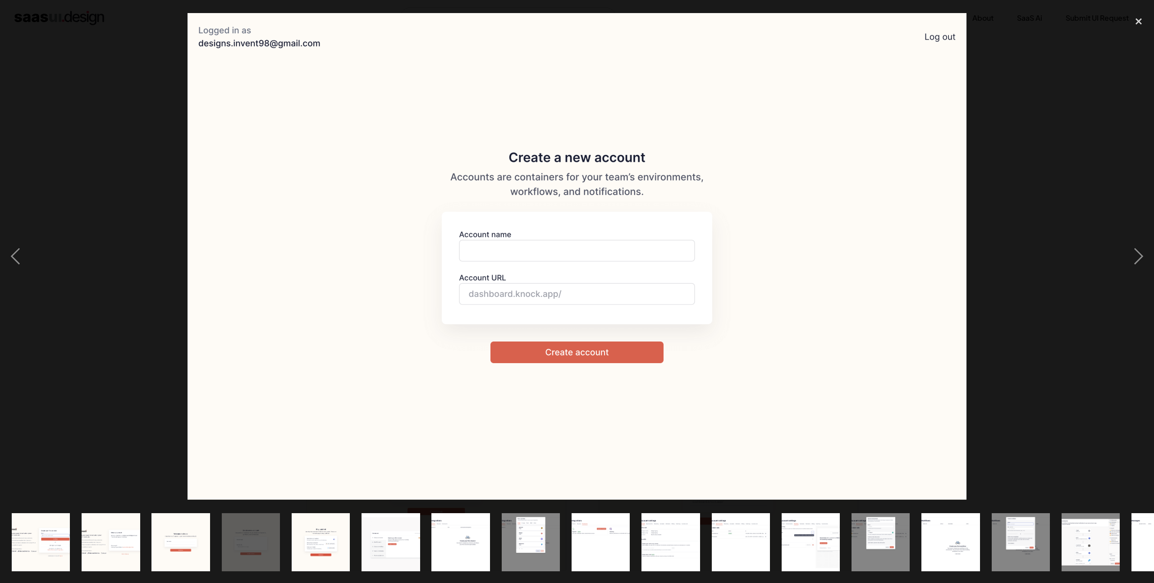
click at [618, 260] on img at bounding box center [578, 256] width 780 height 487
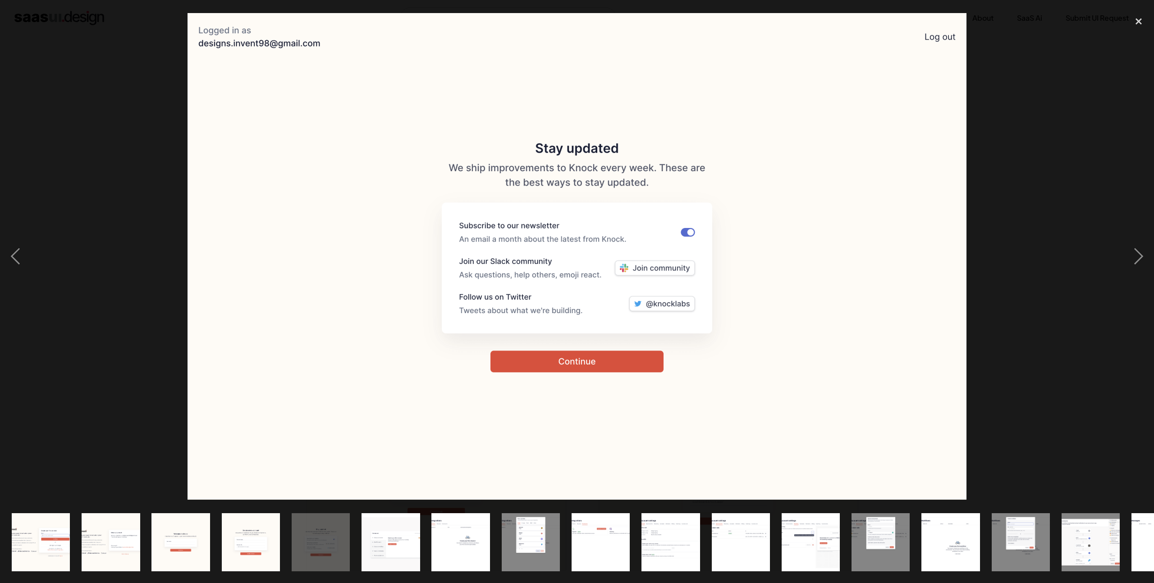
click at [618, 260] on img at bounding box center [578, 256] width 780 height 487
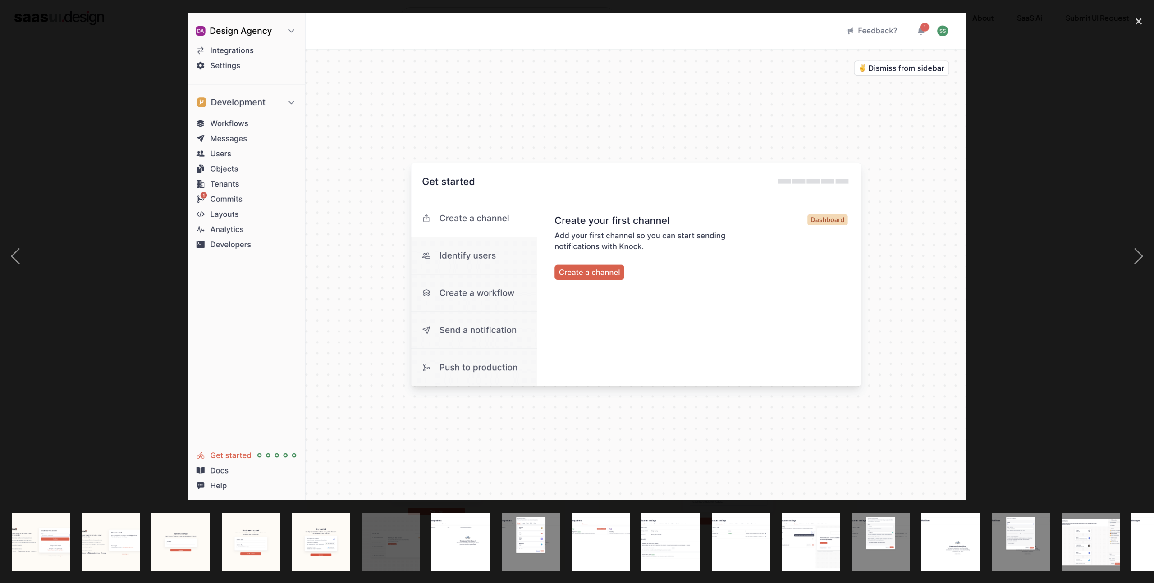
click at [618, 260] on img at bounding box center [578, 256] width 780 height 487
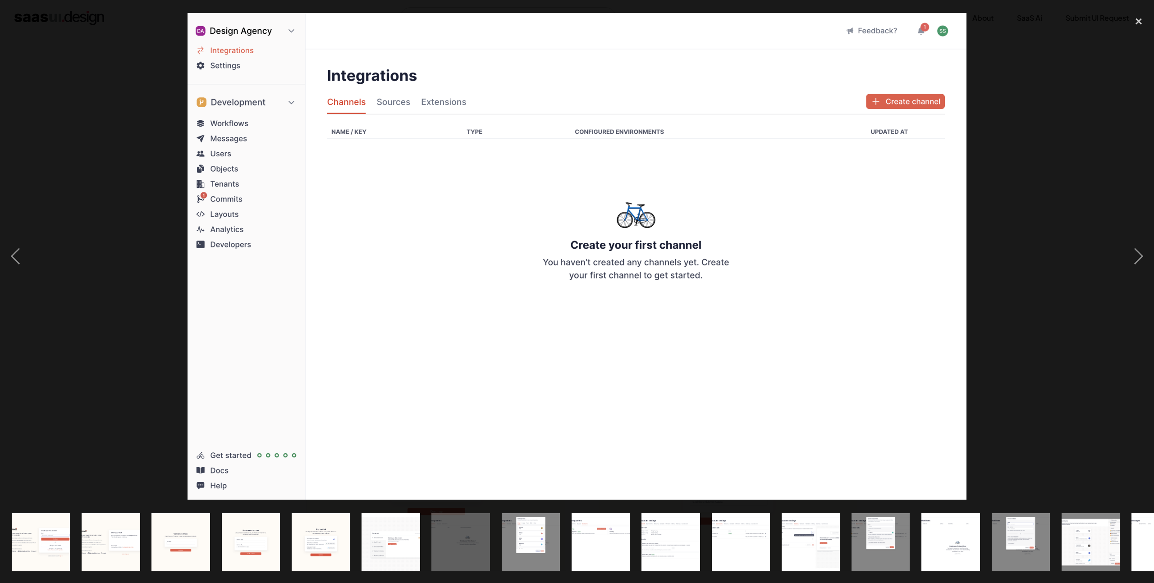
click at [618, 260] on img at bounding box center [578, 256] width 780 height 487
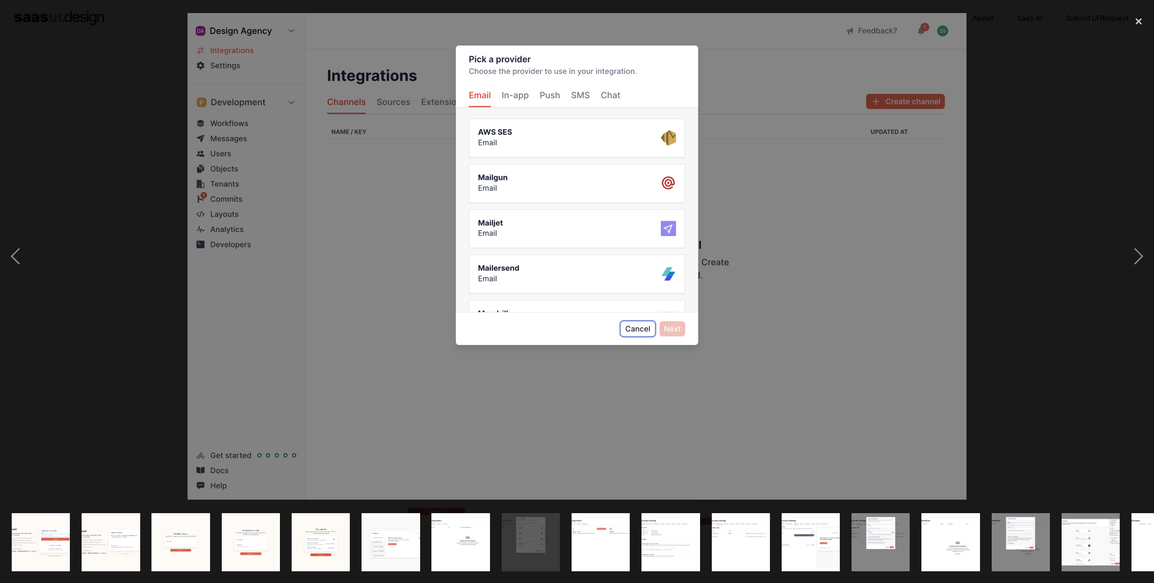
click at [642, 258] on img at bounding box center [578, 256] width 780 height 487
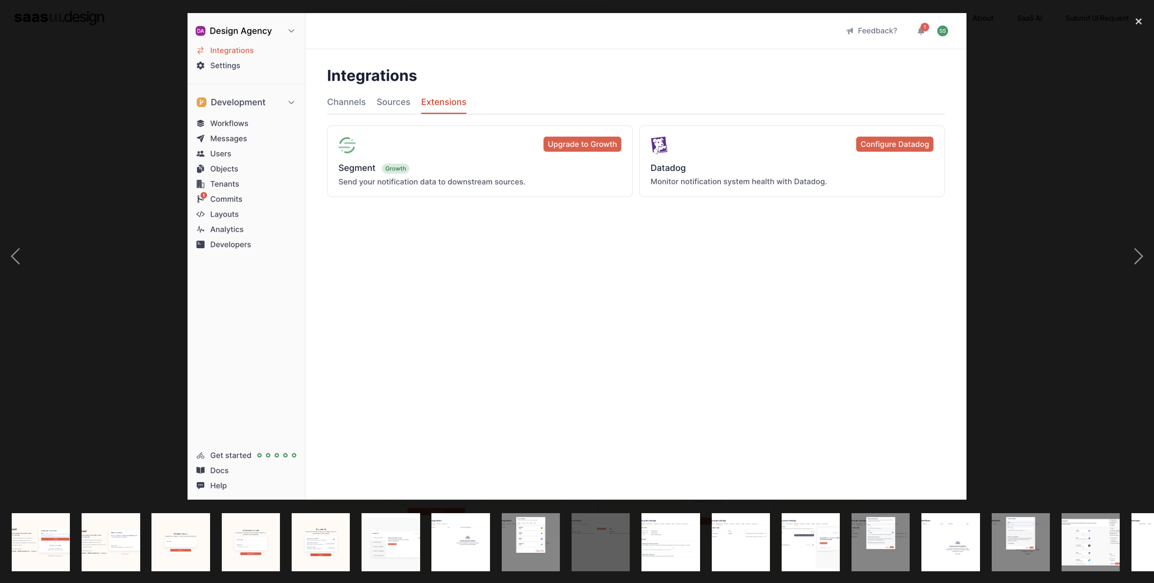
click at [1019, 119] on div at bounding box center [577, 257] width 1154 height 490
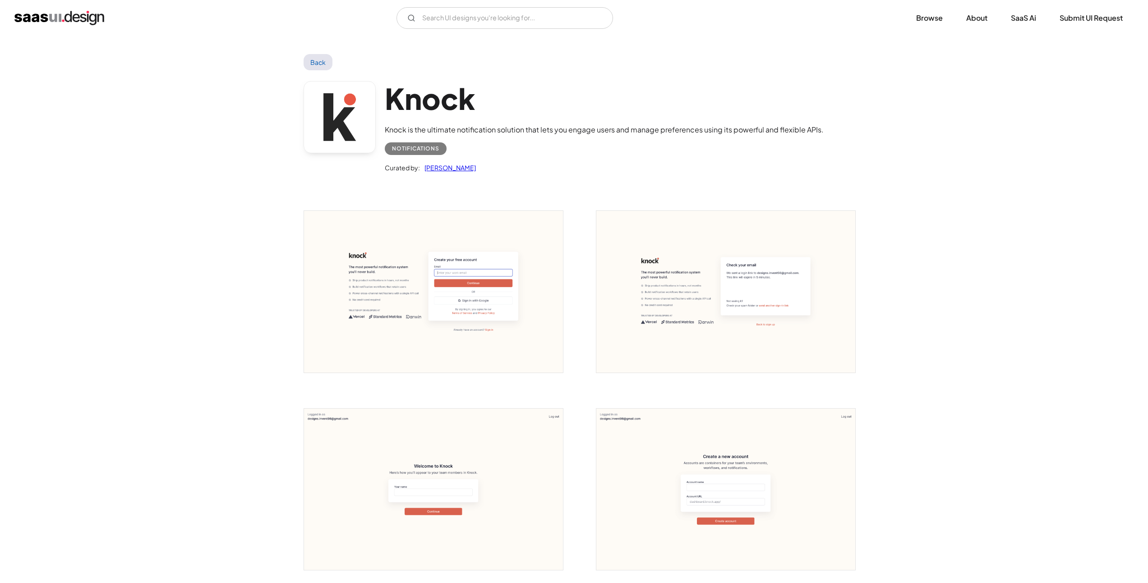
click at [327, 65] on link "Back" at bounding box center [317, 62] width 29 height 16
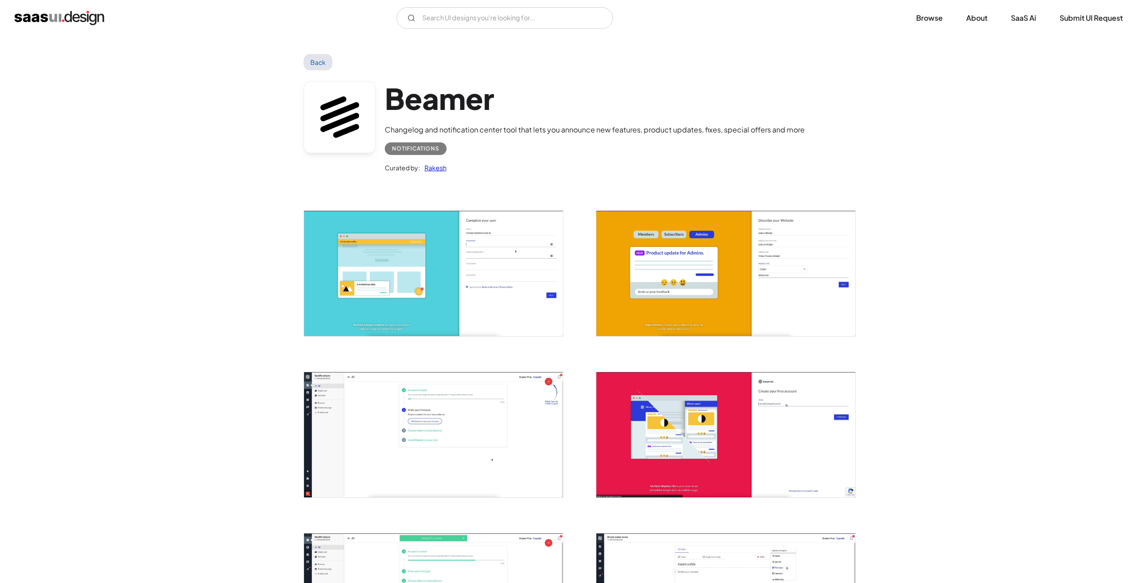
click at [312, 64] on link "Back" at bounding box center [317, 62] width 29 height 16
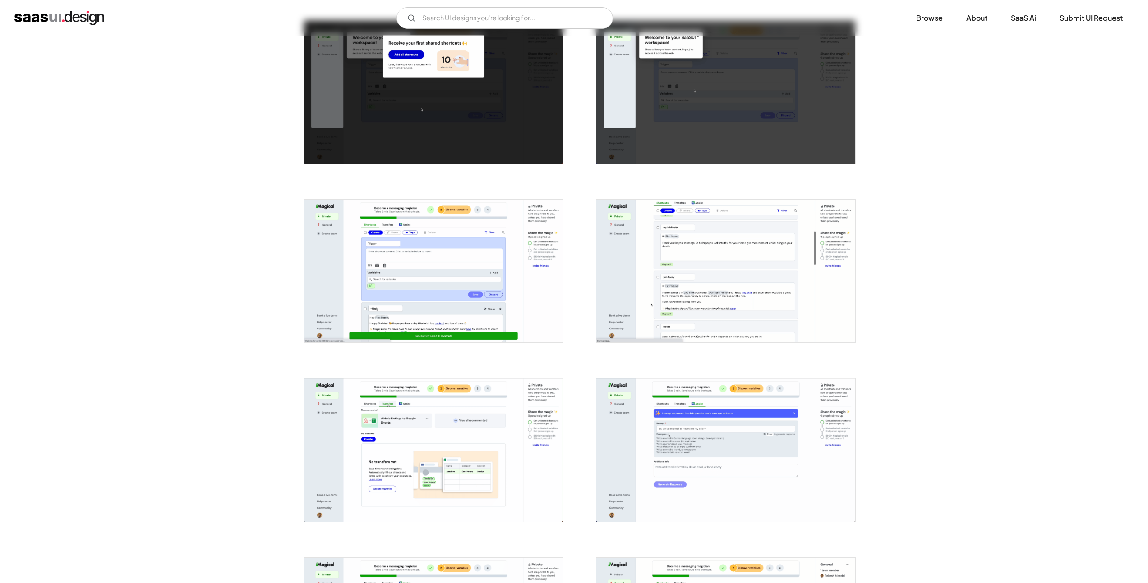
scroll to position [913, 0]
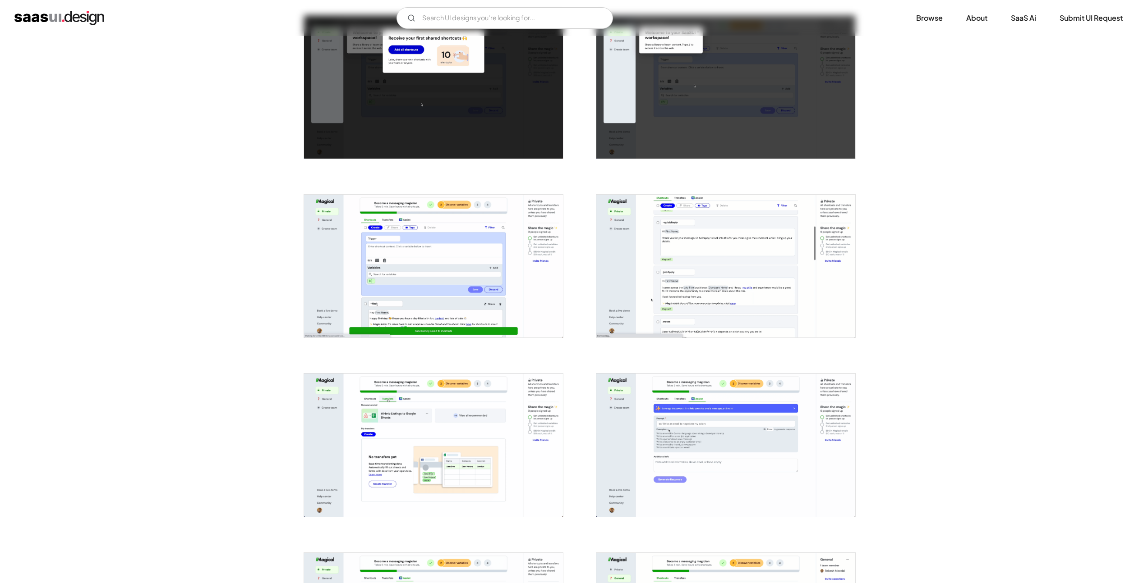
click at [486, 266] on img "open lightbox" at bounding box center [433, 266] width 259 height 143
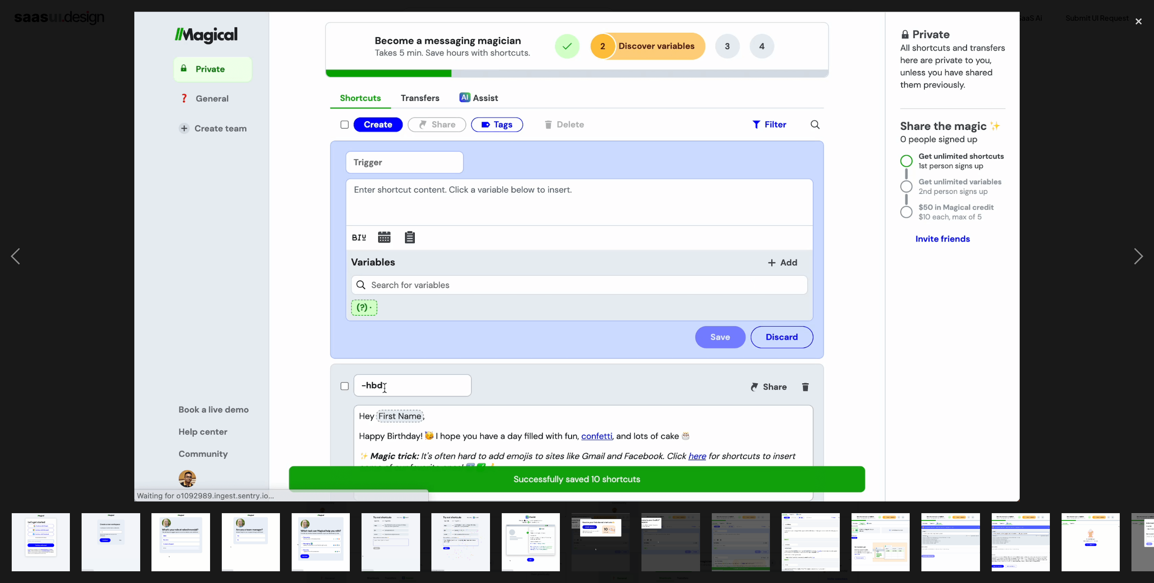
click at [1043, 230] on div at bounding box center [577, 257] width 1154 height 490
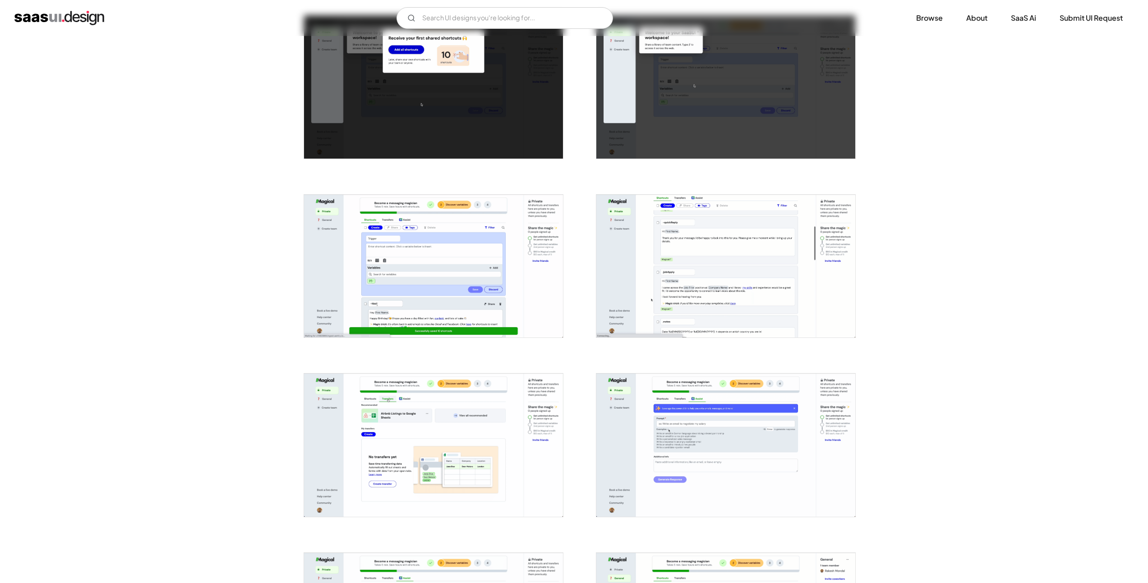
click at [1052, 239] on div "Back Magical Productivity app that uses AI to speed up repetitive tasks as you …" at bounding box center [574, 194] width 1148 height 2143
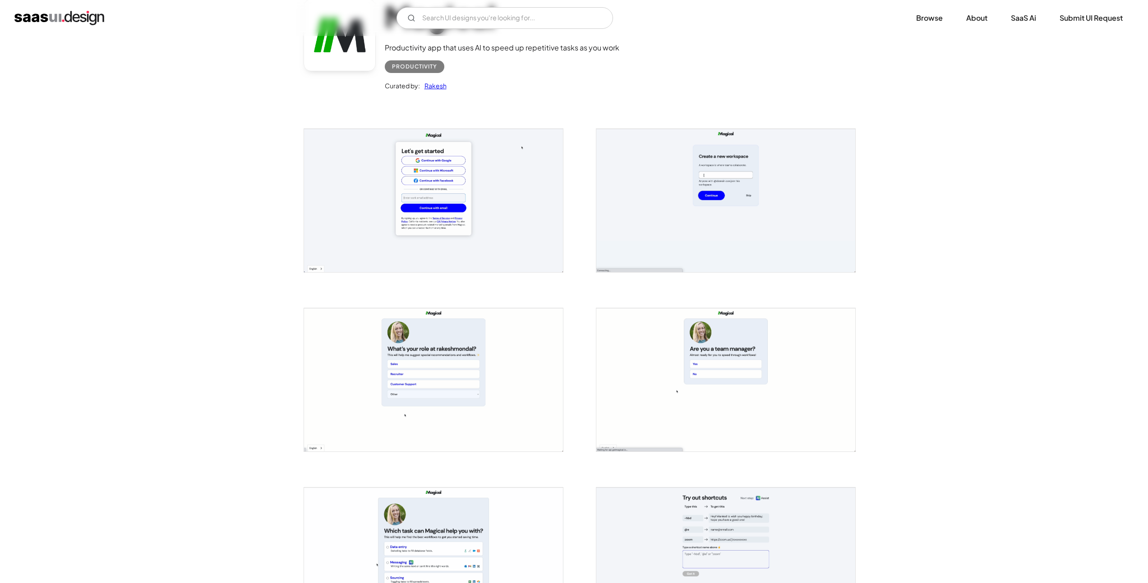
scroll to position [0, 0]
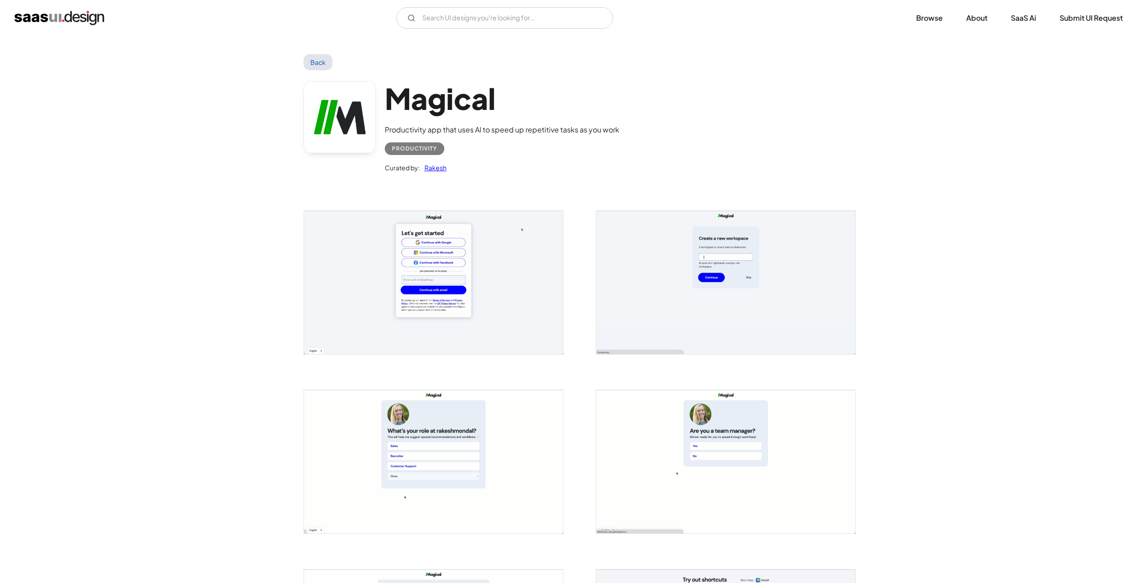
click at [312, 64] on link "Back" at bounding box center [317, 62] width 29 height 16
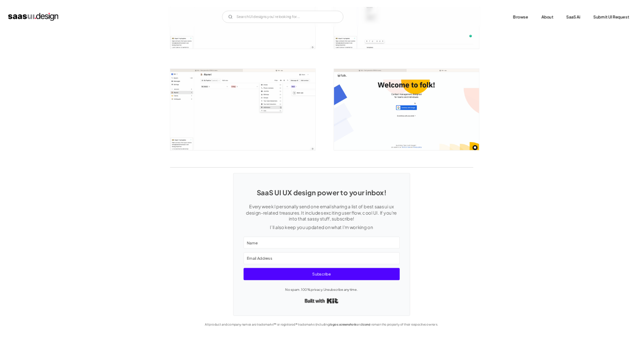
scroll to position [1370, 0]
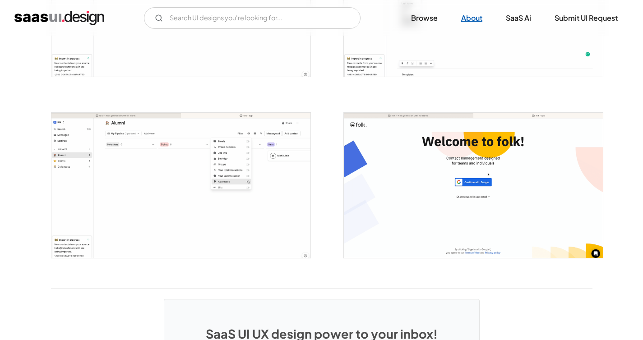
click at [476, 26] on link "About" at bounding box center [471, 18] width 43 height 20
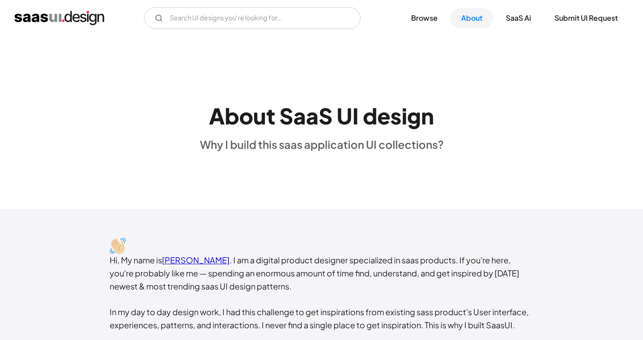
click at [371, 137] on div "About SaaS UI design Why I build this saas application UI collections?" at bounding box center [321, 123] width 243 height 58
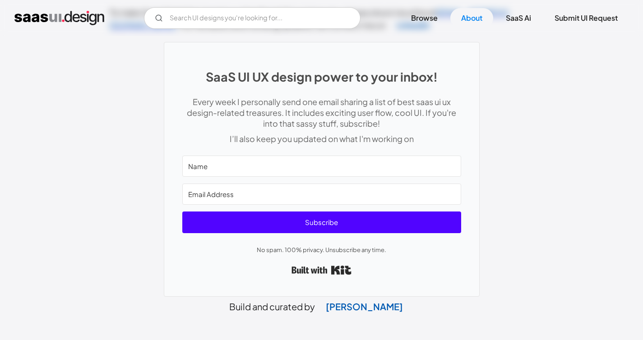
scroll to position [418, 0]
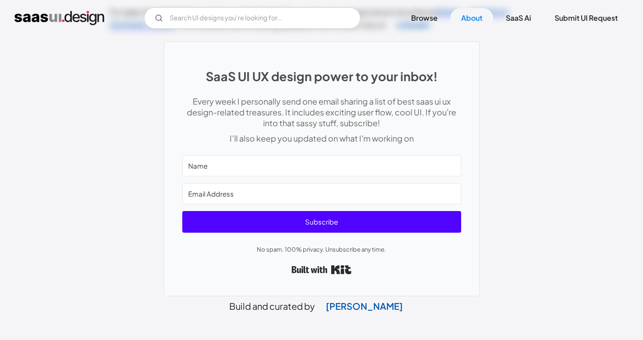
click at [338, 161] on input "Name" at bounding box center [321, 165] width 279 height 21
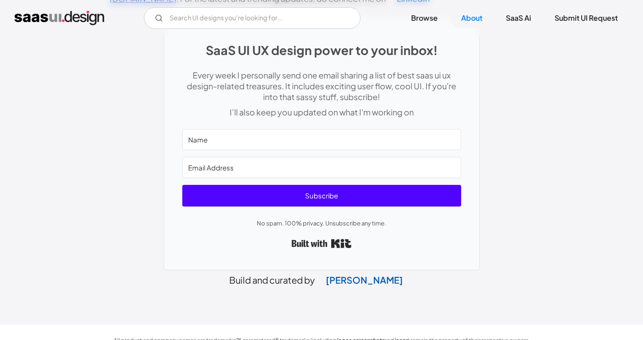
scroll to position [460, 0]
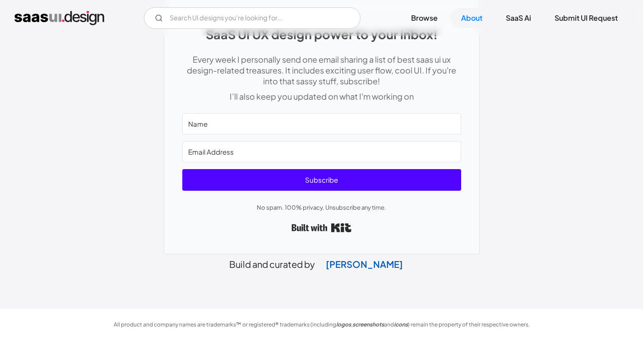
click at [97, 17] on img "home" at bounding box center [59, 18] width 90 height 14
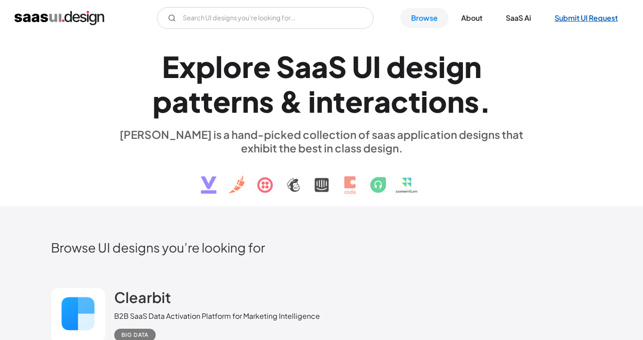
drag, startPoint x: 450, startPoint y: 199, endPoint x: 614, endPoint y: 20, distance: 242.8
click at [358, 165] on img at bounding box center [321, 178] width 273 height 47
click at [478, 16] on link "About" at bounding box center [471, 18] width 43 height 20
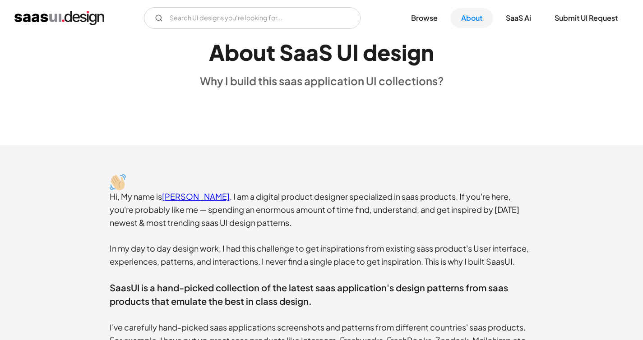
scroll to position [53, 0]
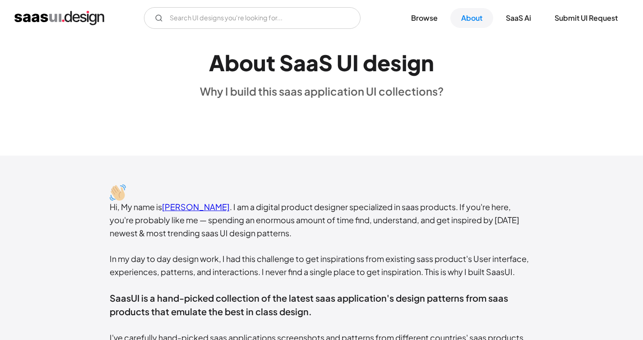
click at [209, 211] on link "[PERSON_NAME]" at bounding box center [196, 207] width 68 height 10
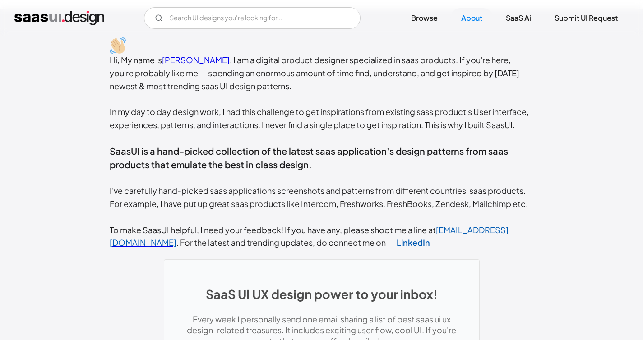
scroll to position [67, 0]
